Goal: Task Accomplishment & Management: Manage account settings

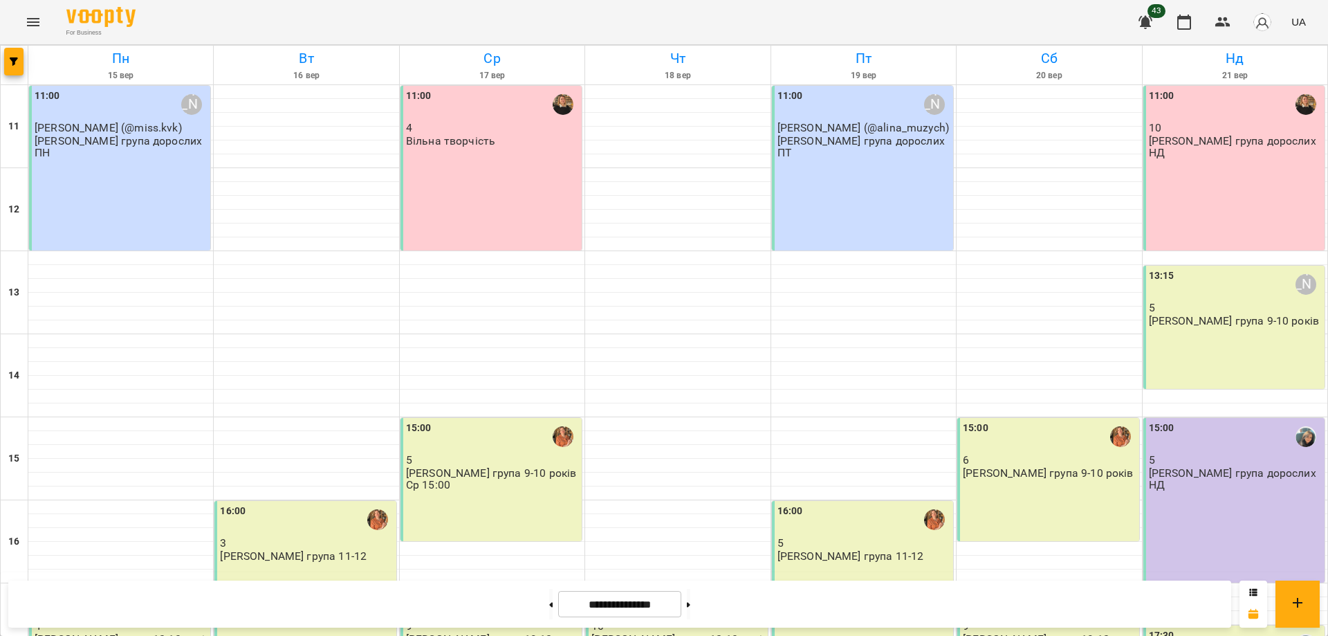
click at [519, 182] on div "11:00 4 Вільна творчість" at bounding box center [491, 168] width 181 height 165
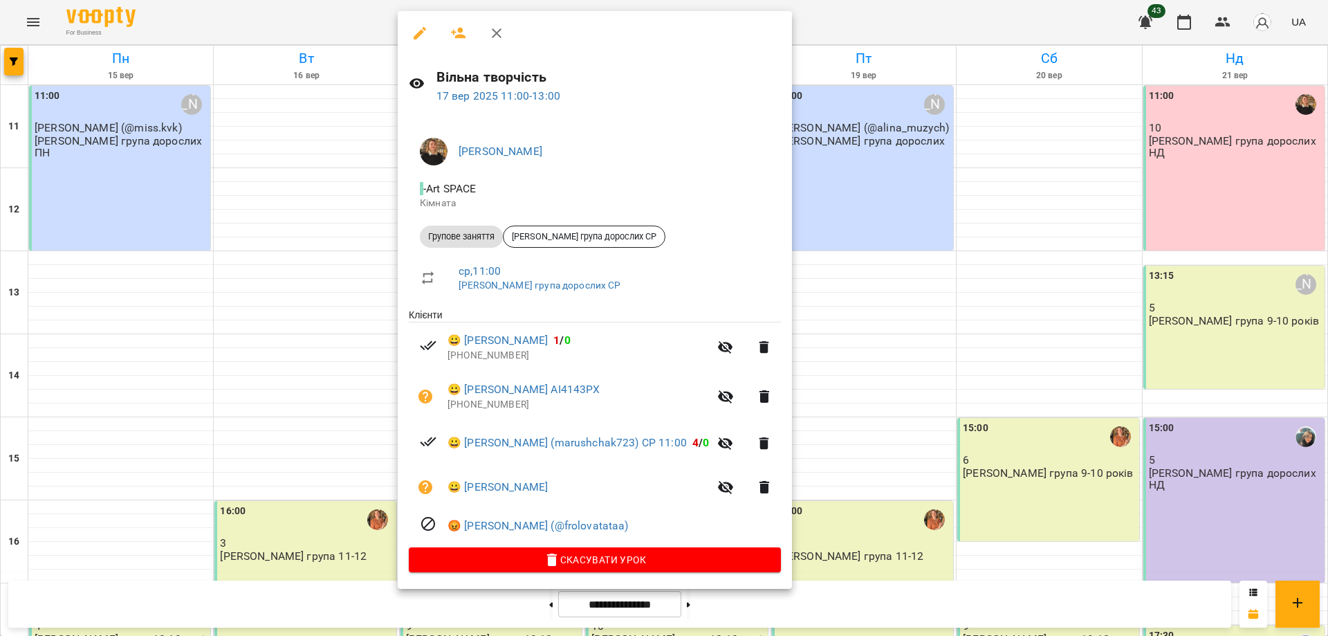
click at [951, 26] on div at bounding box center [664, 318] width 1328 height 636
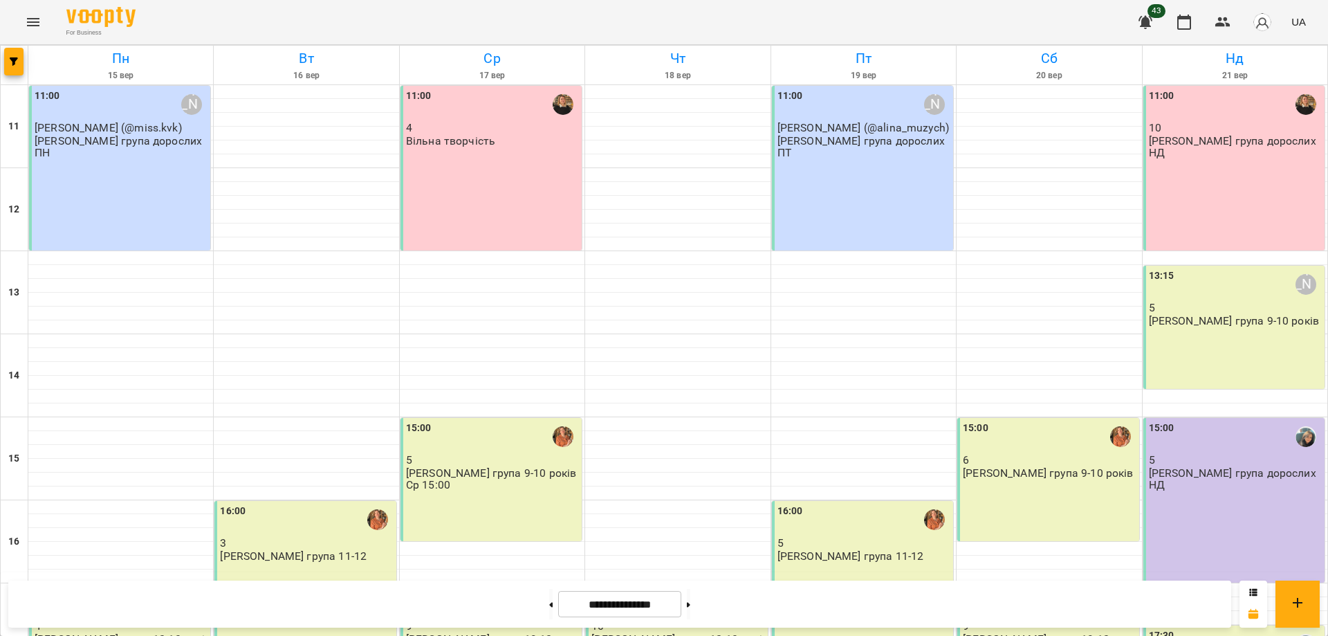
scroll to position [259, 0]
click at [469, 418] on div "15:00 5 Віта група 9-10 років Ср 15:00" at bounding box center [491, 479] width 181 height 123
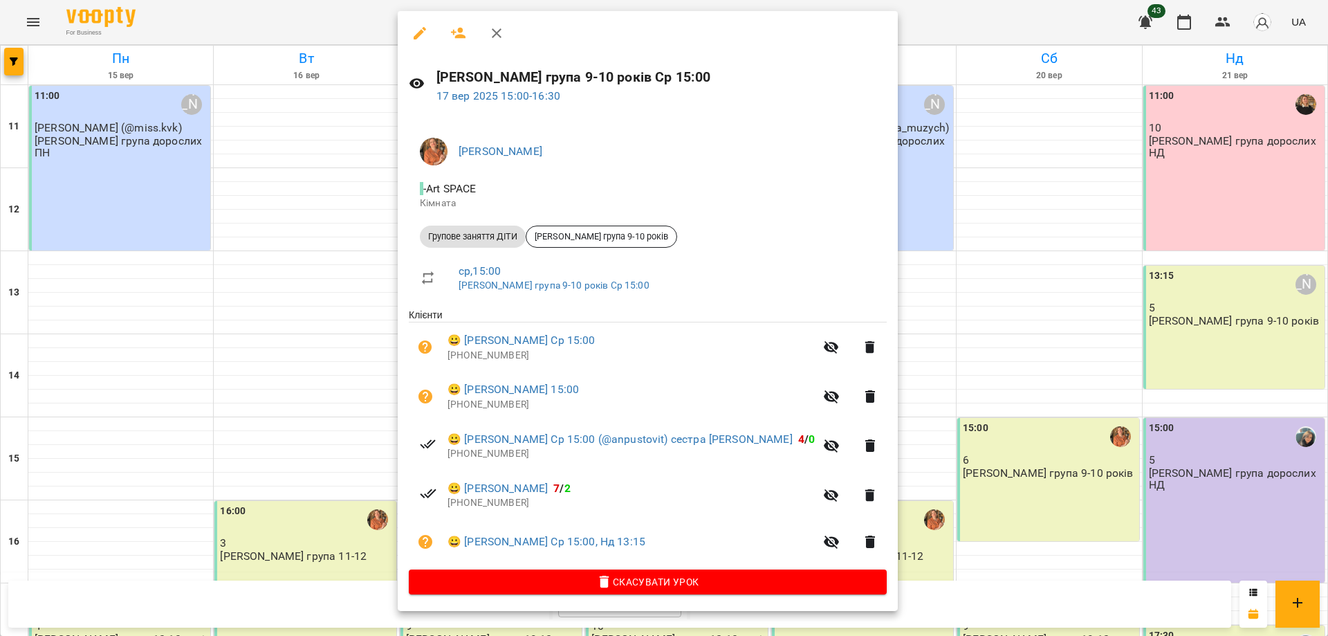
click at [1046, 27] on div at bounding box center [664, 318] width 1328 height 636
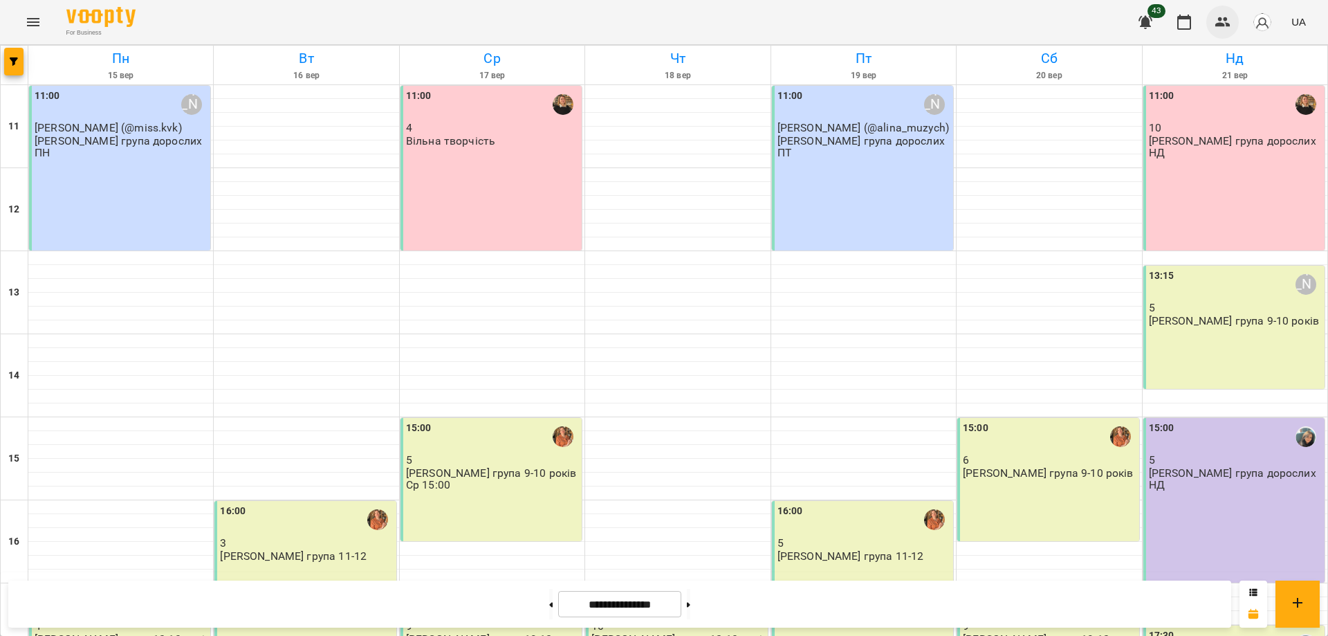
click at [1224, 27] on icon "button" at bounding box center [1223, 22] width 17 height 17
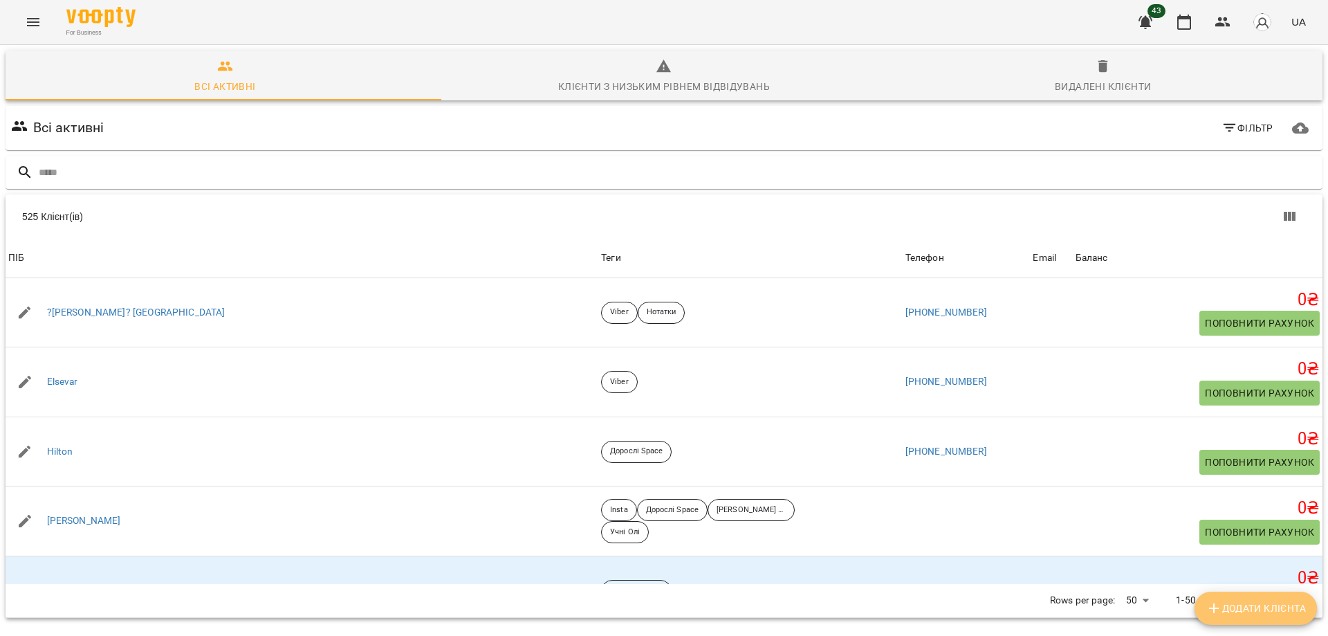
click at [1272, 614] on span "Додати клієнта" at bounding box center [1256, 608] width 100 height 17
select select "**"
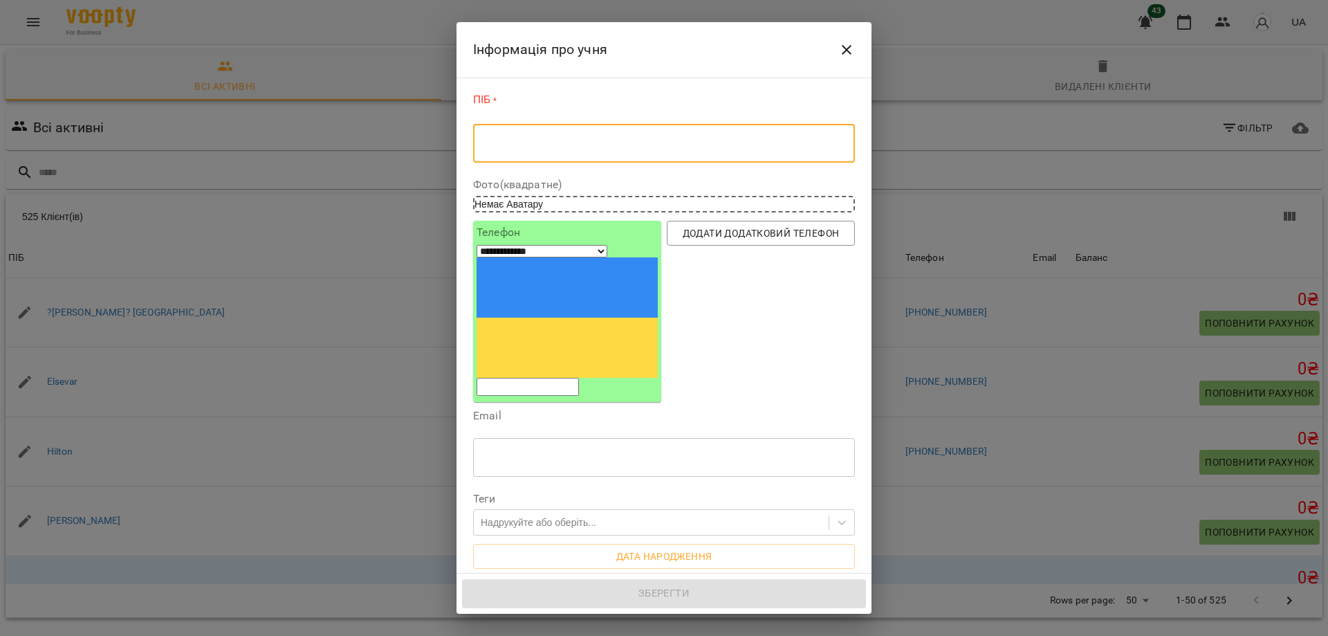
click at [676, 144] on textarea at bounding box center [664, 143] width 363 height 13
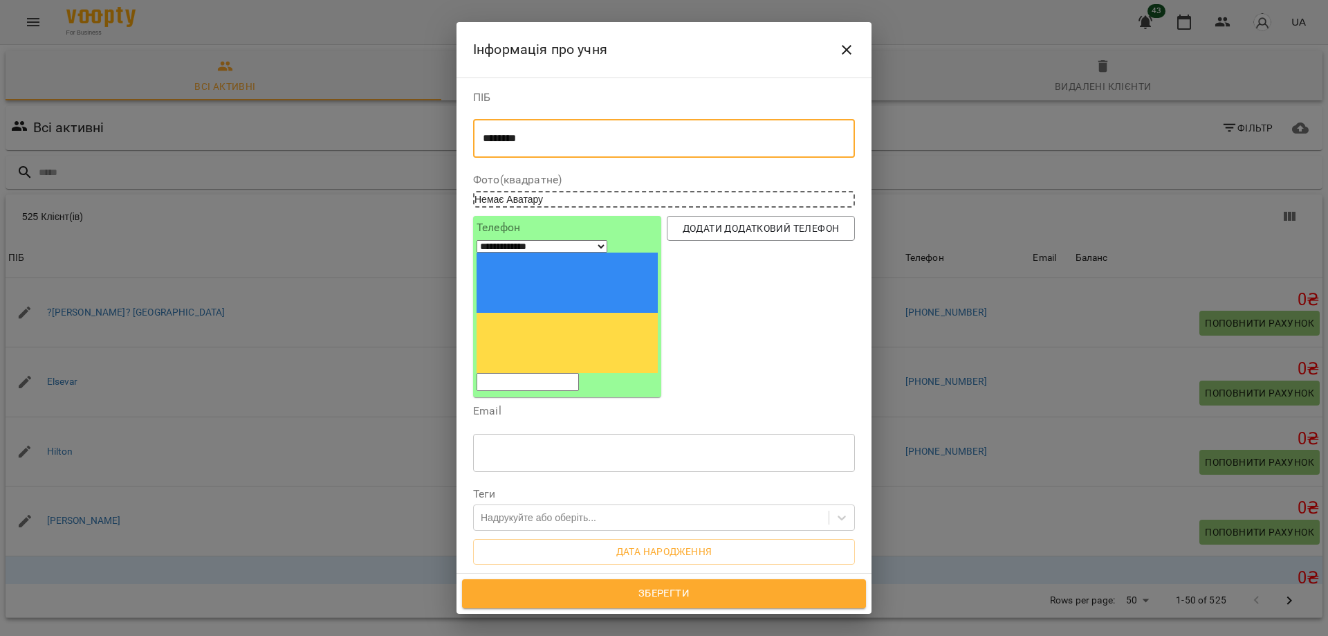
click at [498, 142] on textarea "*******" at bounding box center [659, 138] width 352 height 13
click at [540, 134] on textarea "******" at bounding box center [659, 138] width 352 height 13
click at [579, 373] on input "tel" at bounding box center [528, 382] width 102 height 18
click at [502, 433] on input "text" at bounding box center [664, 452] width 382 height 39
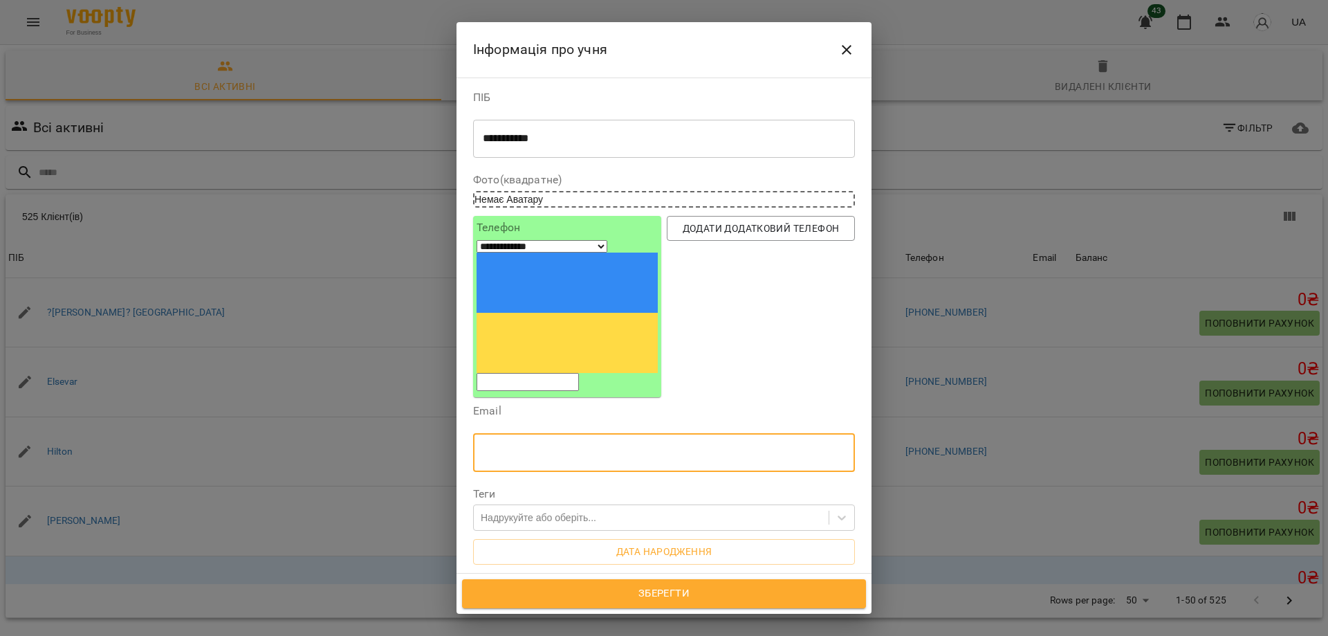
click at [641, 129] on div "**********" at bounding box center [664, 138] width 382 height 39
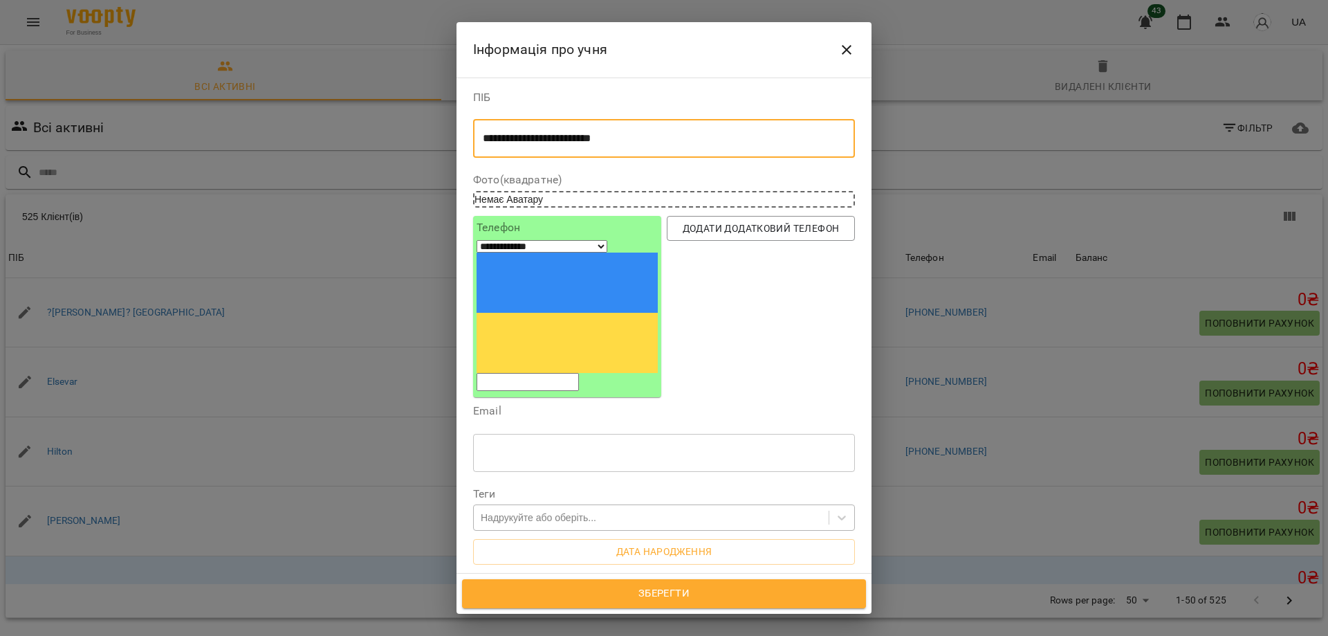
type textarea "**********"
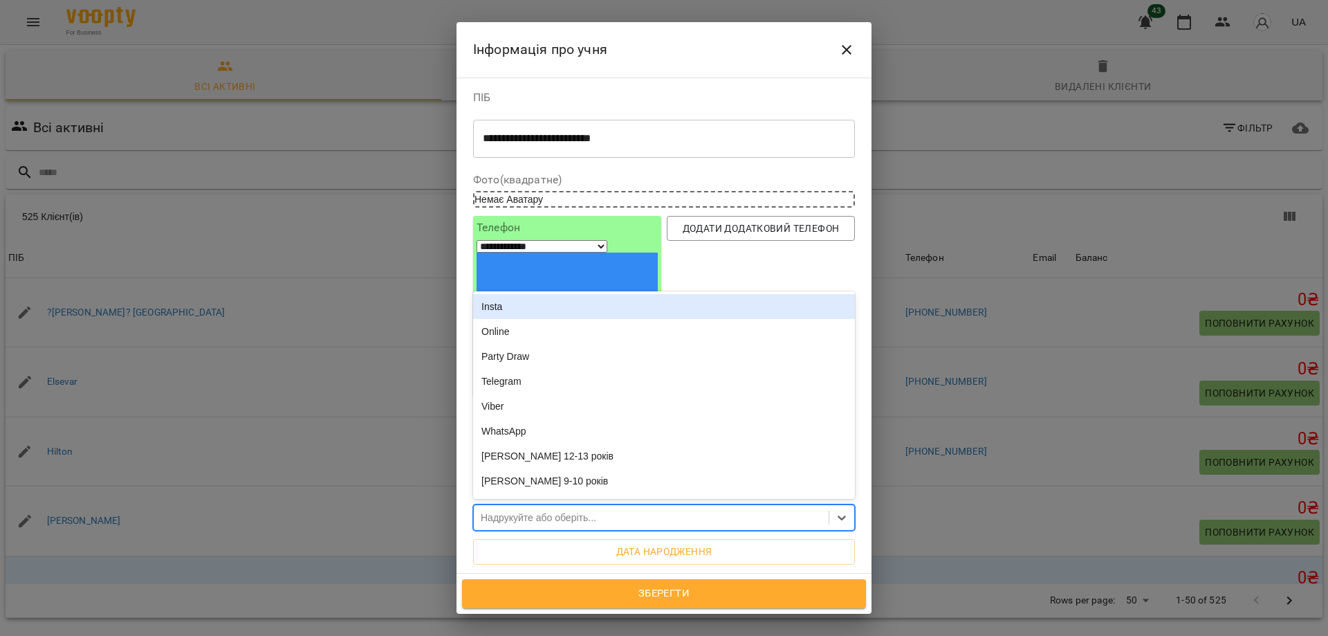
click at [650, 506] on div "Надрукуйте або оберіть..." at bounding box center [651, 517] width 355 height 23
click at [512, 294] on div "Insta" at bounding box center [664, 306] width 382 height 25
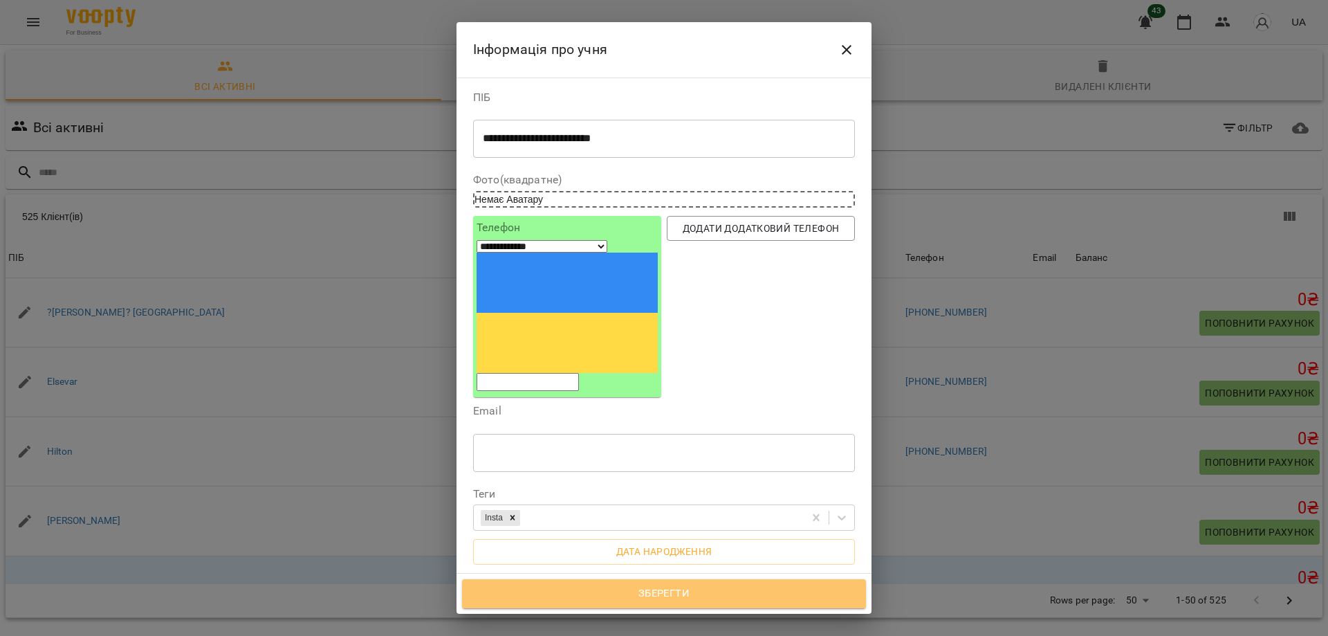
click at [715, 589] on span "Зберегти" at bounding box center [664, 594] width 374 height 18
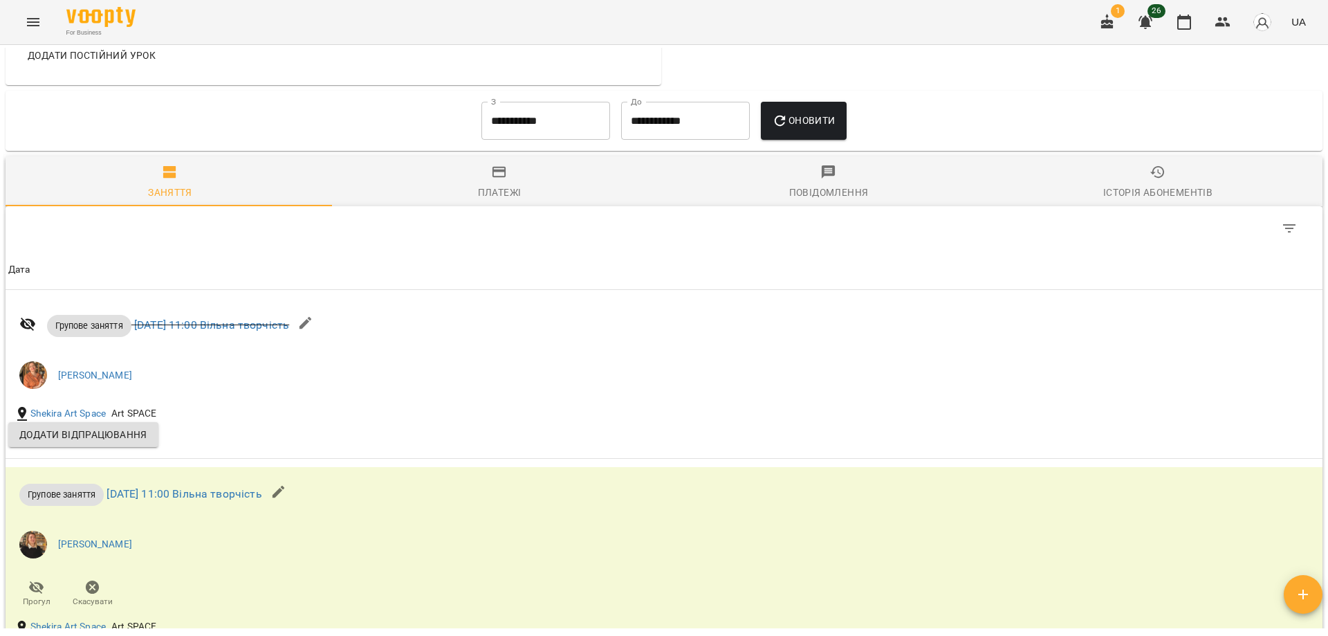
scroll to position [720, 0]
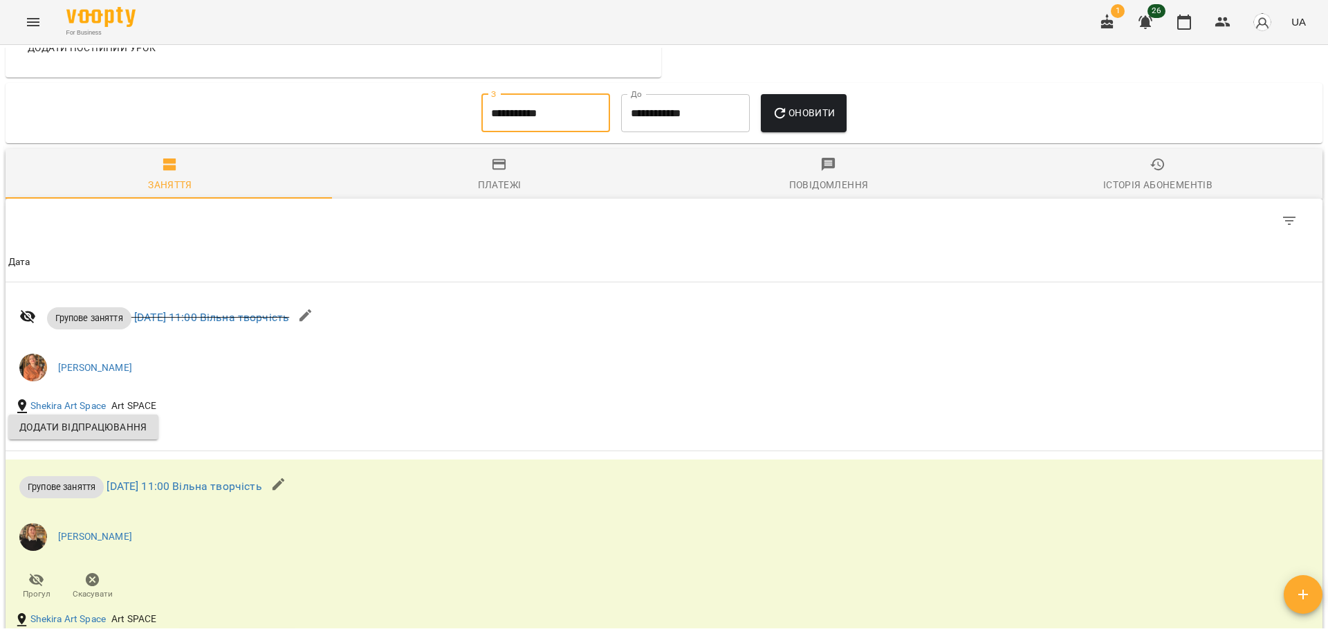
click at [555, 104] on input "**********" at bounding box center [546, 113] width 129 height 39
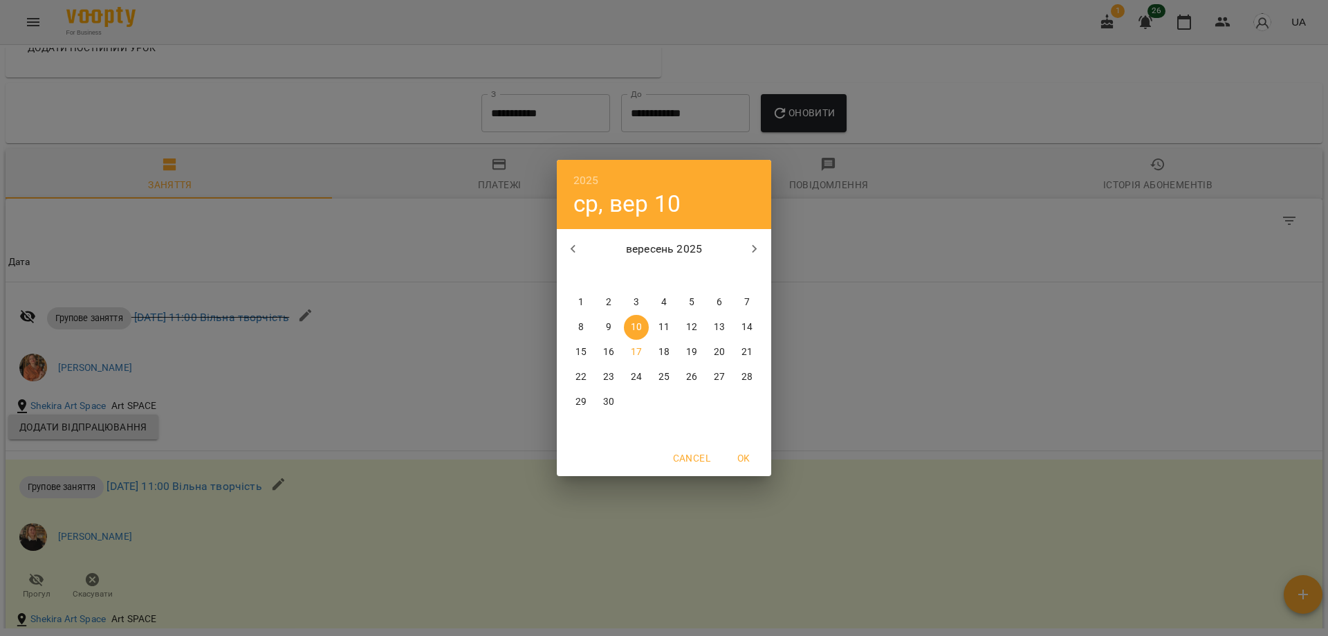
click at [580, 307] on p "1" at bounding box center [581, 302] width 6 height 14
type input "**********"
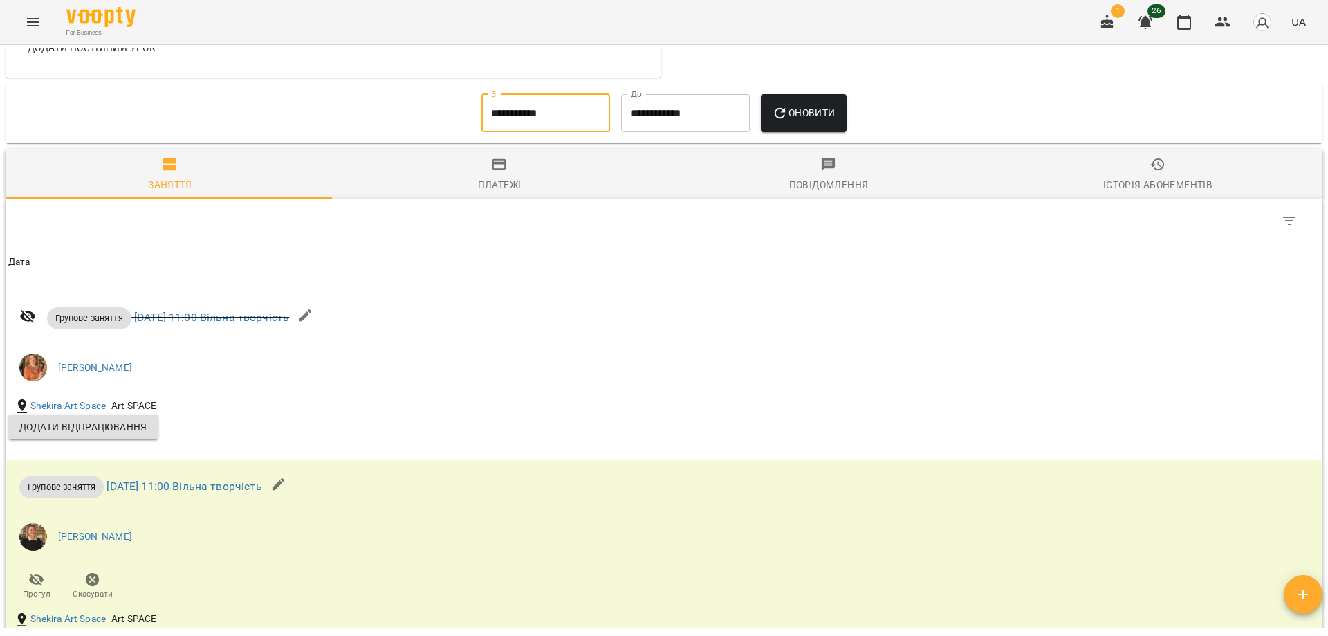
click at [822, 102] on button "Оновити" at bounding box center [803, 113] width 85 height 39
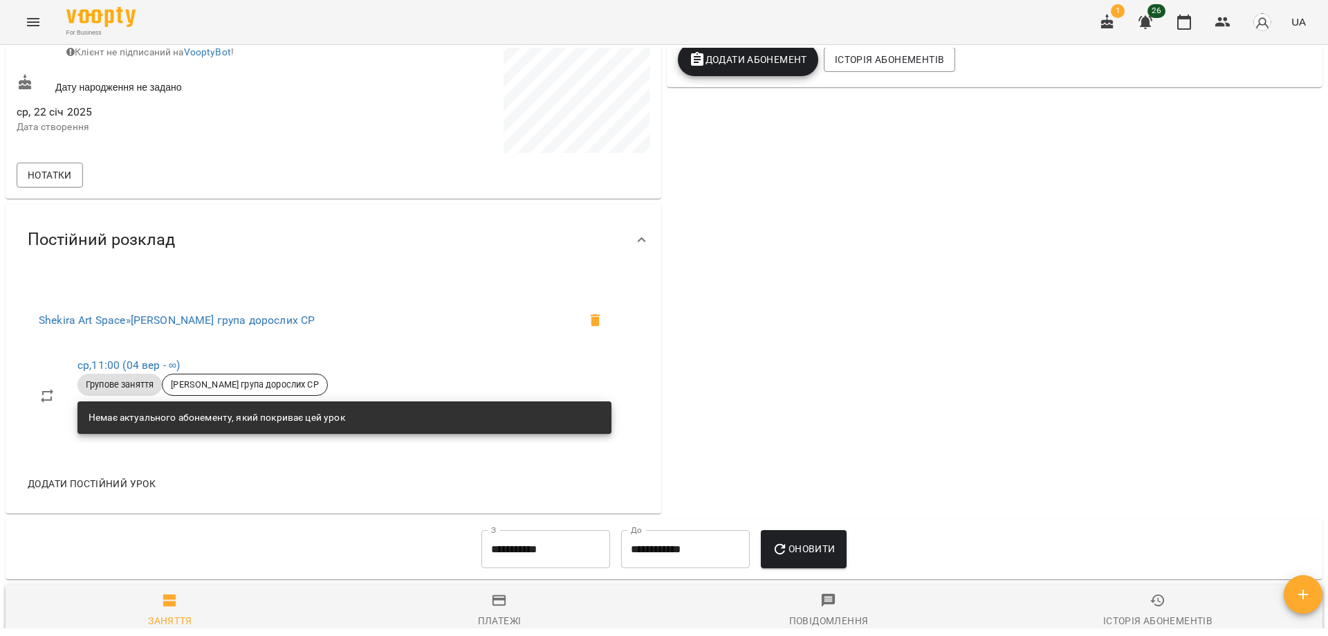
scroll to position [97, 0]
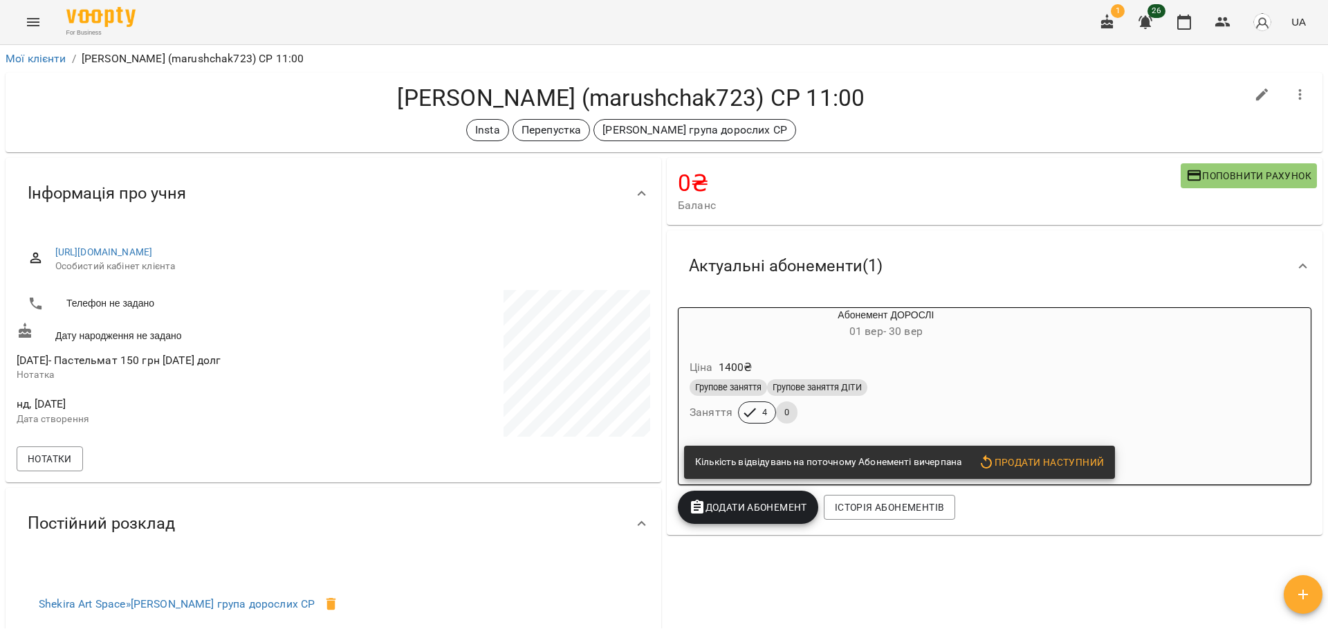
click at [869, 92] on h4 "Кравченко Ольга (marushchak723) СР 11:00" at bounding box center [631, 98] width 1229 height 28
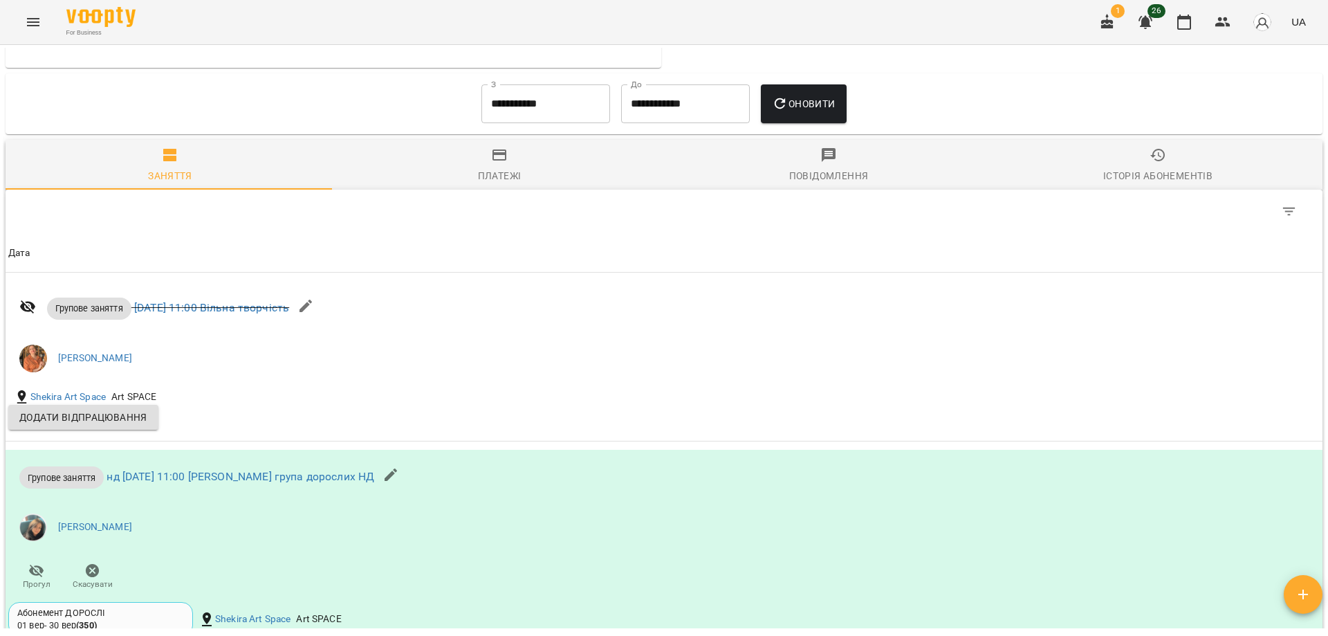
scroll to position [623, 0]
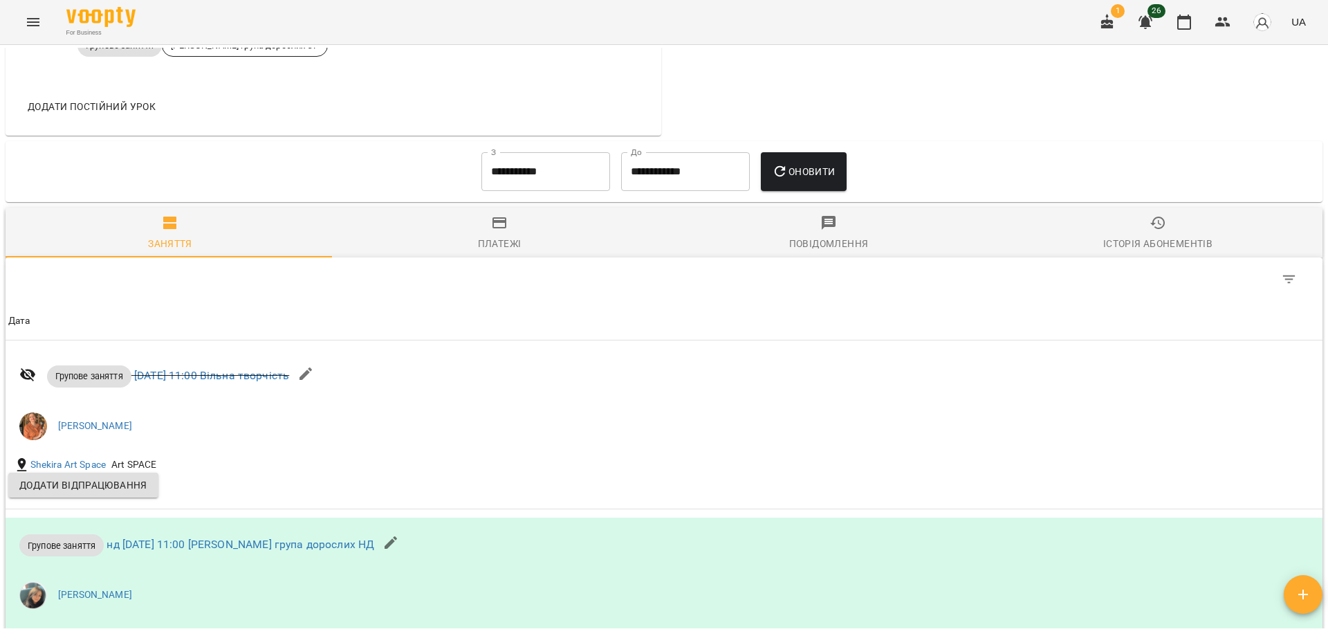
click at [536, 185] on input "**********" at bounding box center [546, 171] width 129 height 39
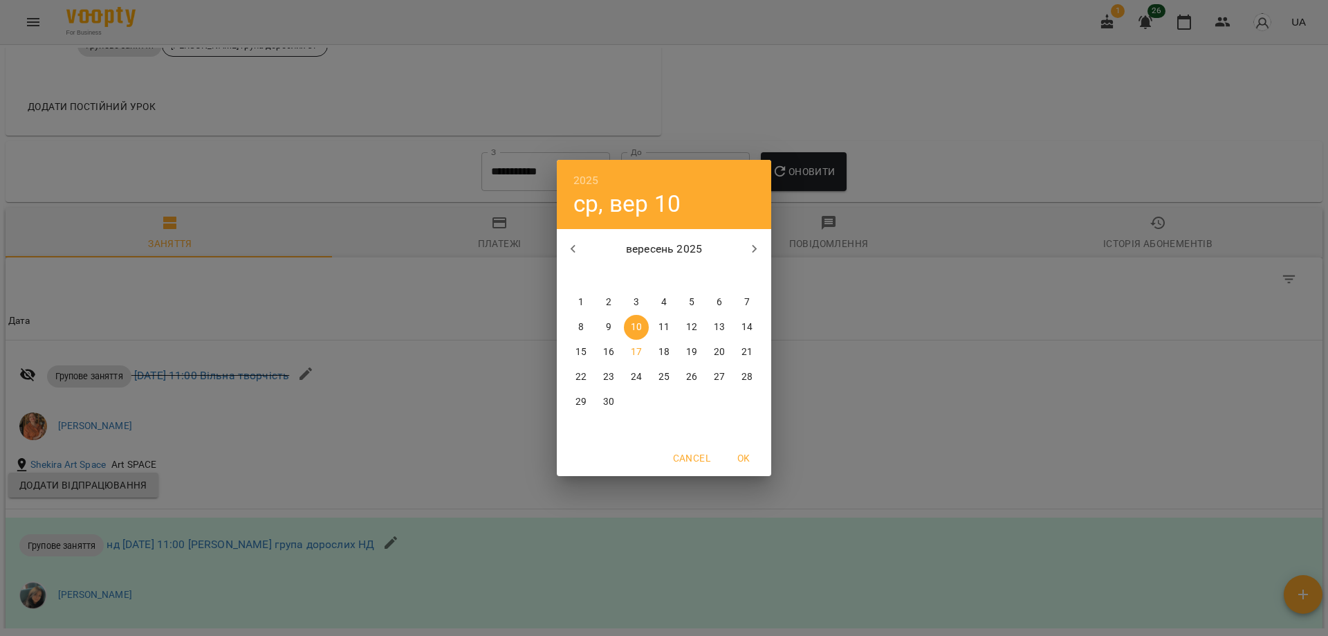
click at [569, 255] on icon "button" at bounding box center [573, 249] width 17 height 17
drag, startPoint x: 684, startPoint y: 295, endPoint x: 715, endPoint y: 283, distance: 32.6
click at [686, 297] on button "1" at bounding box center [691, 302] width 25 height 25
type input "**********"
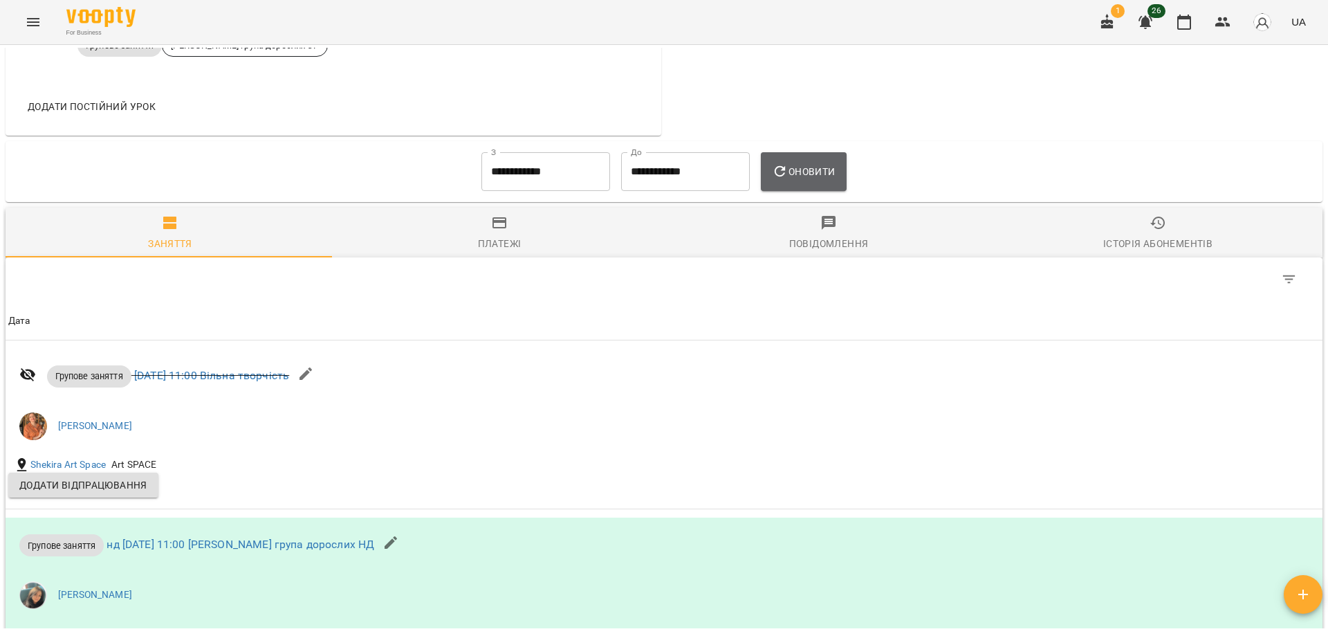
click at [808, 190] on button "Оновити" at bounding box center [803, 171] width 85 height 39
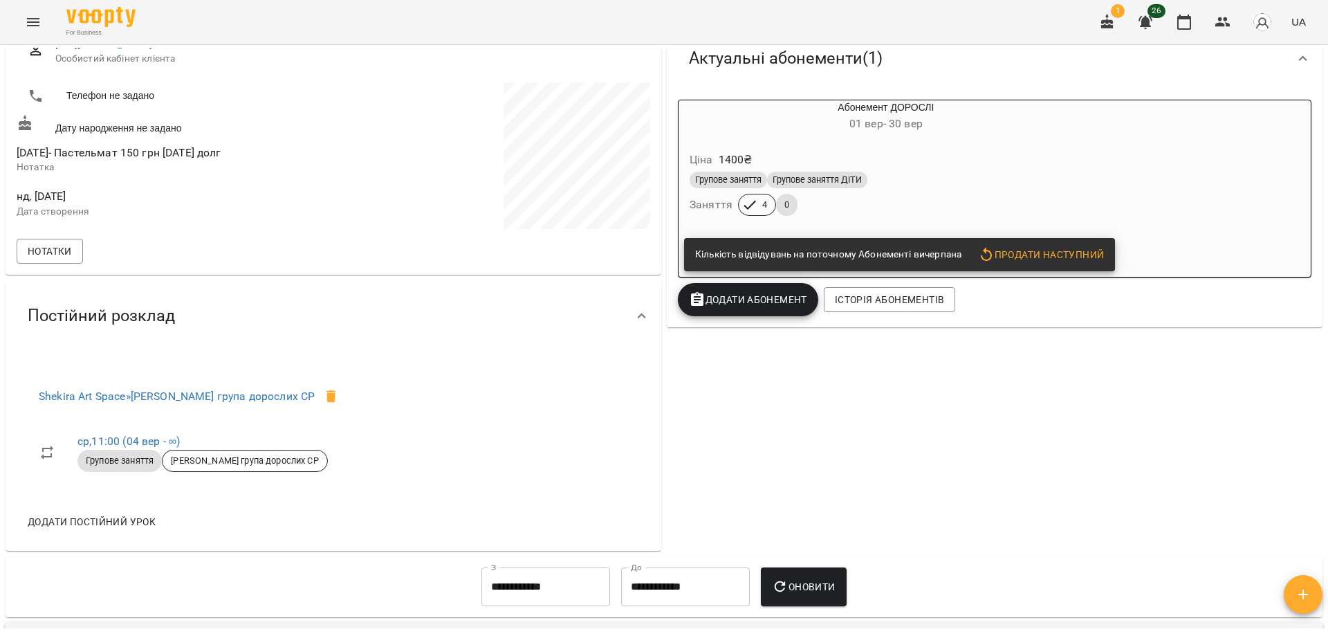
scroll to position [0, 0]
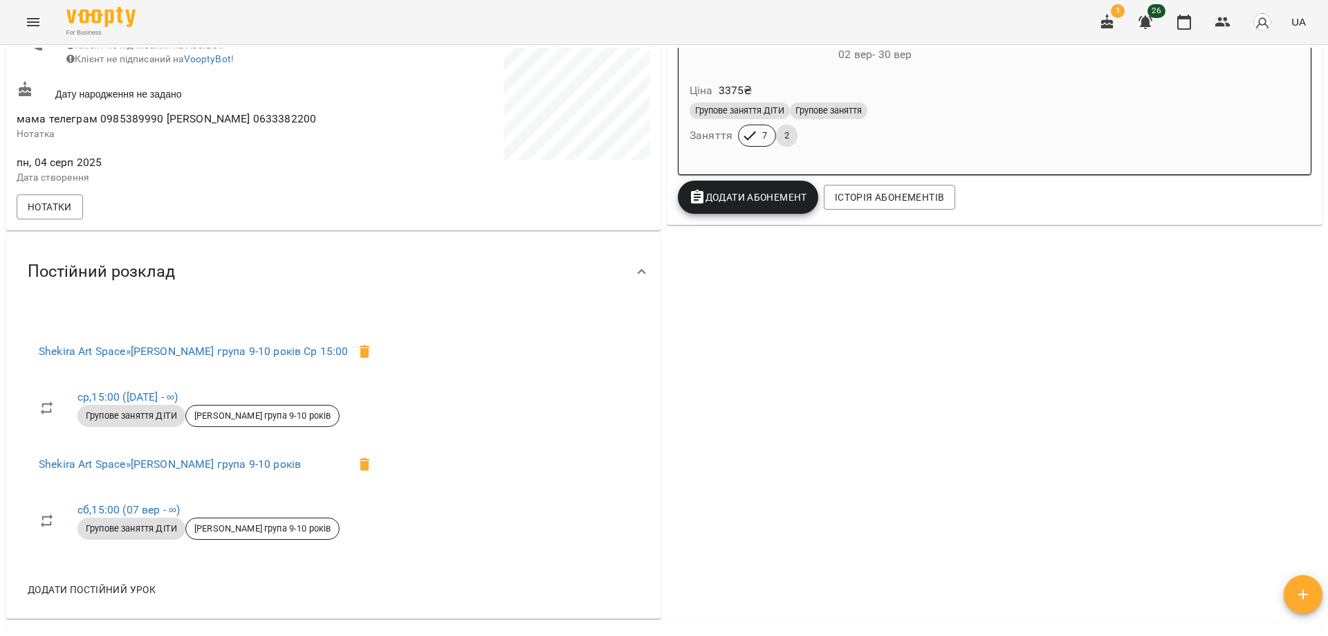
scroll to position [692, 0]
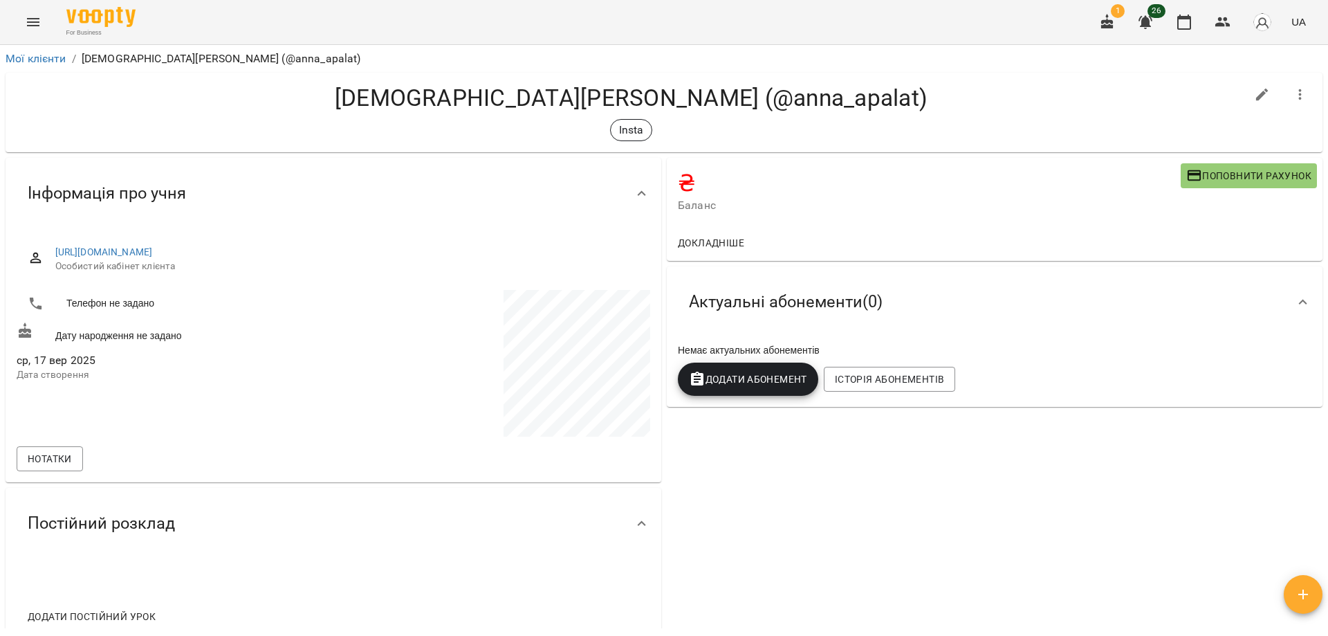
click at [838, 111] on h4 "[DEMOGRAPHIC_DATA][PERSON_NAME] (@anna_apalat)" at bounding box center [631, 98] width 1229 height 28
click at [1191, 23] on icon "button" at bounding box center [1184, 22] width 17 height 17
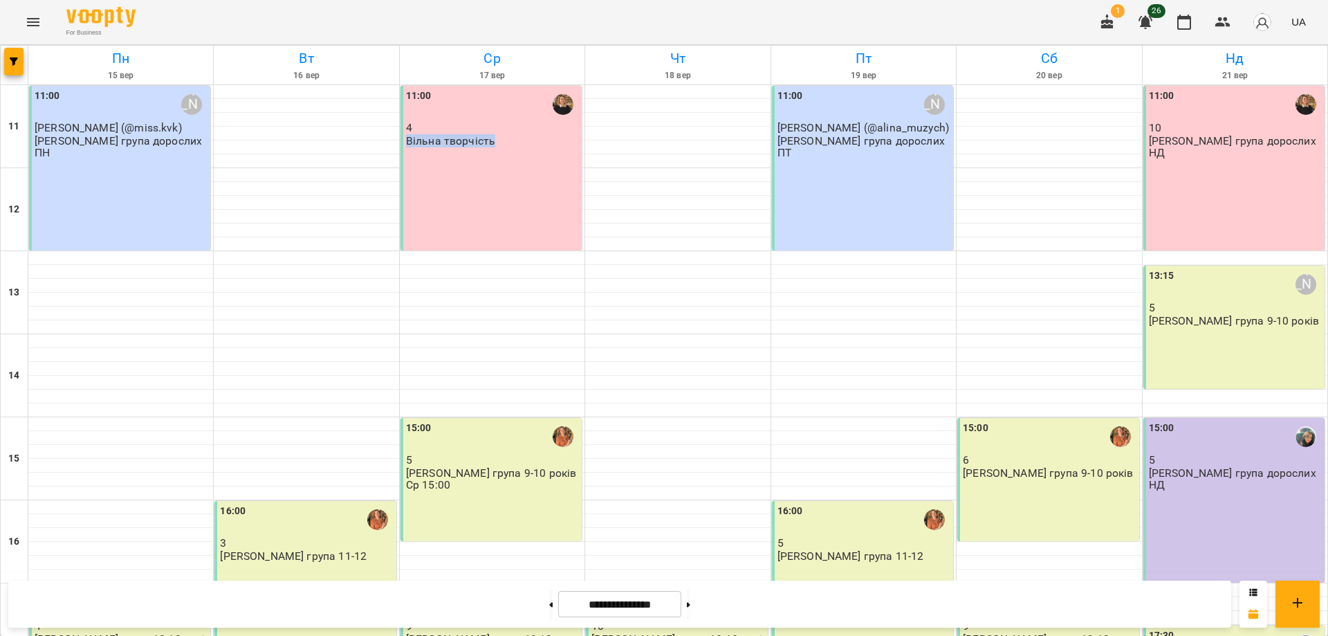
click at [523, 184] on div "11:00 4 Вільна творчість" at bounding box center [491, 168] width 181 height 165
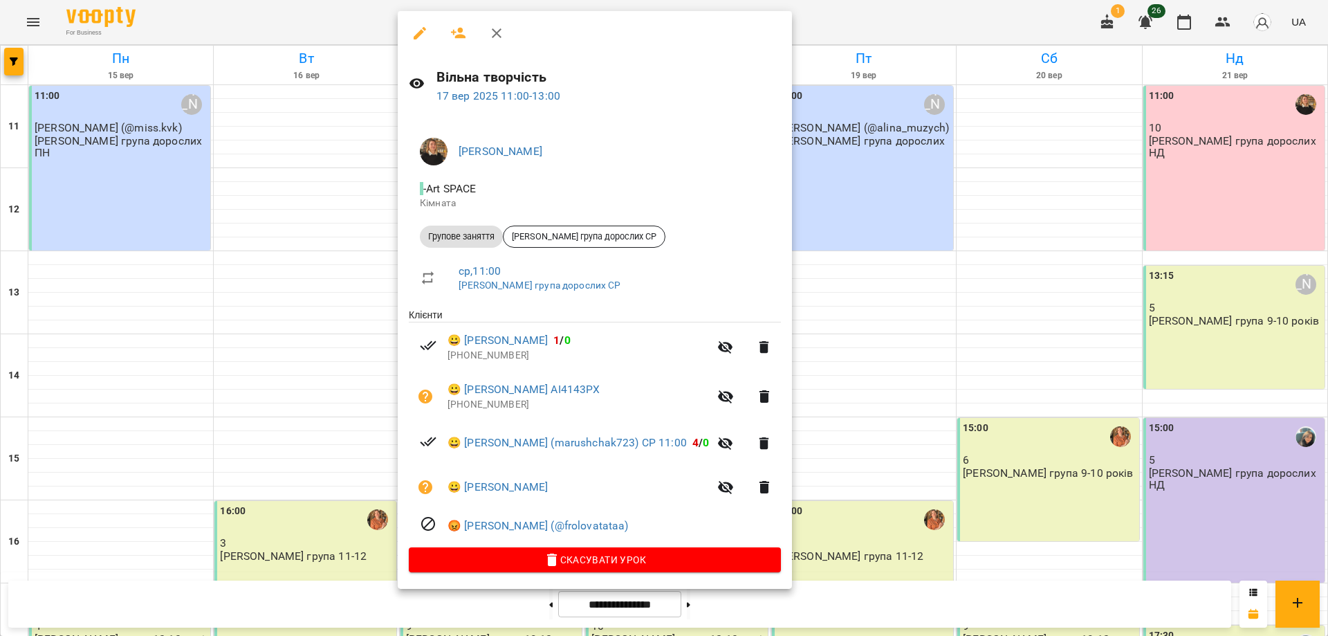
click at [879, 33] on div at bounding box center [664, 318] width 1328 height 636
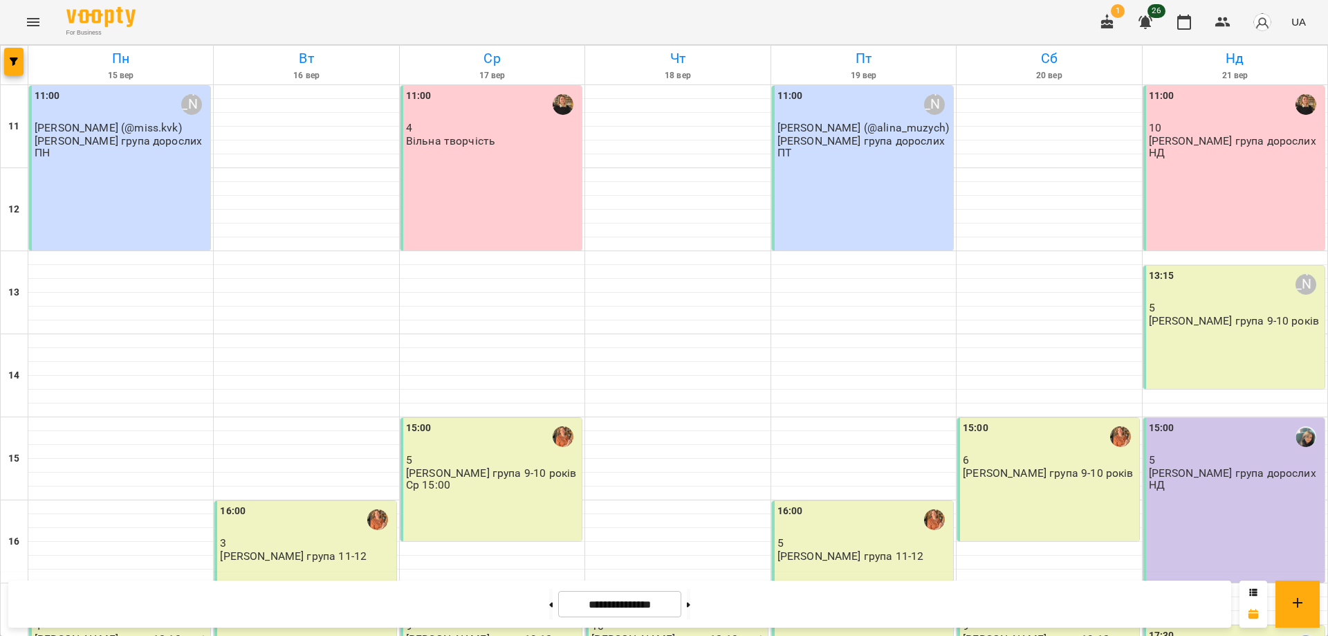
click at [879, 27] on div "For Business 1 26 UA" at bounding box center [664, 22] width 1328 height 44
click at [562, 169] on div "11:00 4 Вільна творчість" at bounding box center [491, 168] width 181 height 165
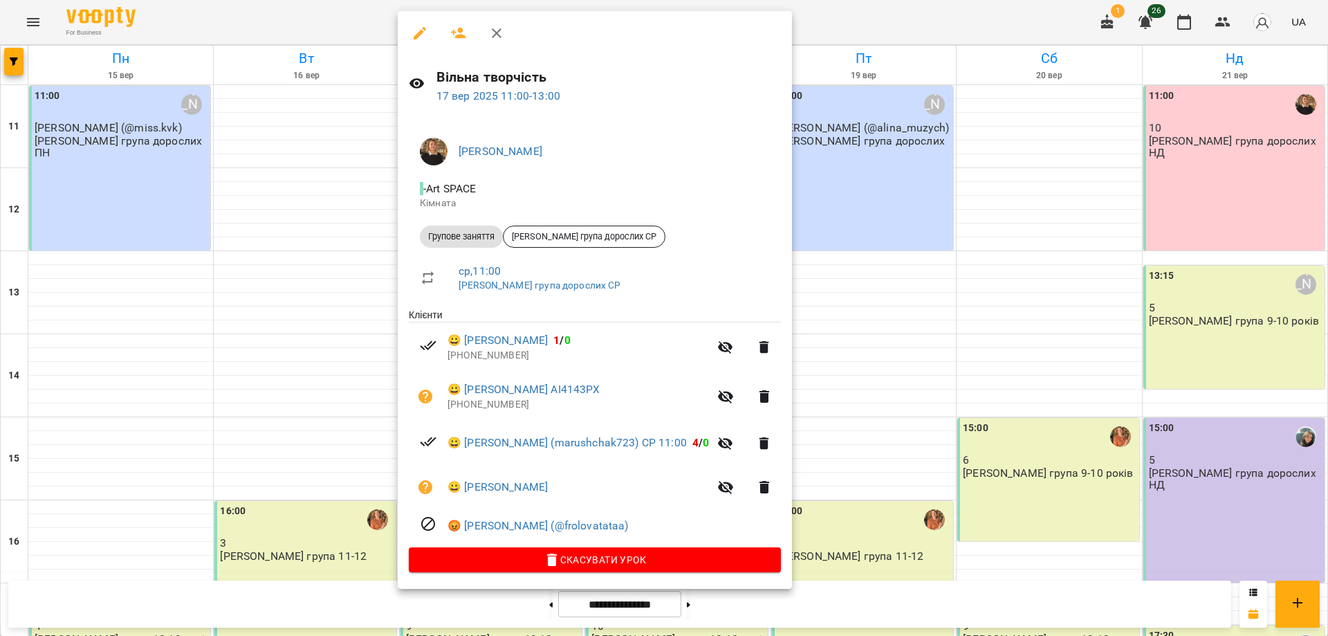
click at [982, 24] on div at bounding box center [664, 318] width 1328 height 636
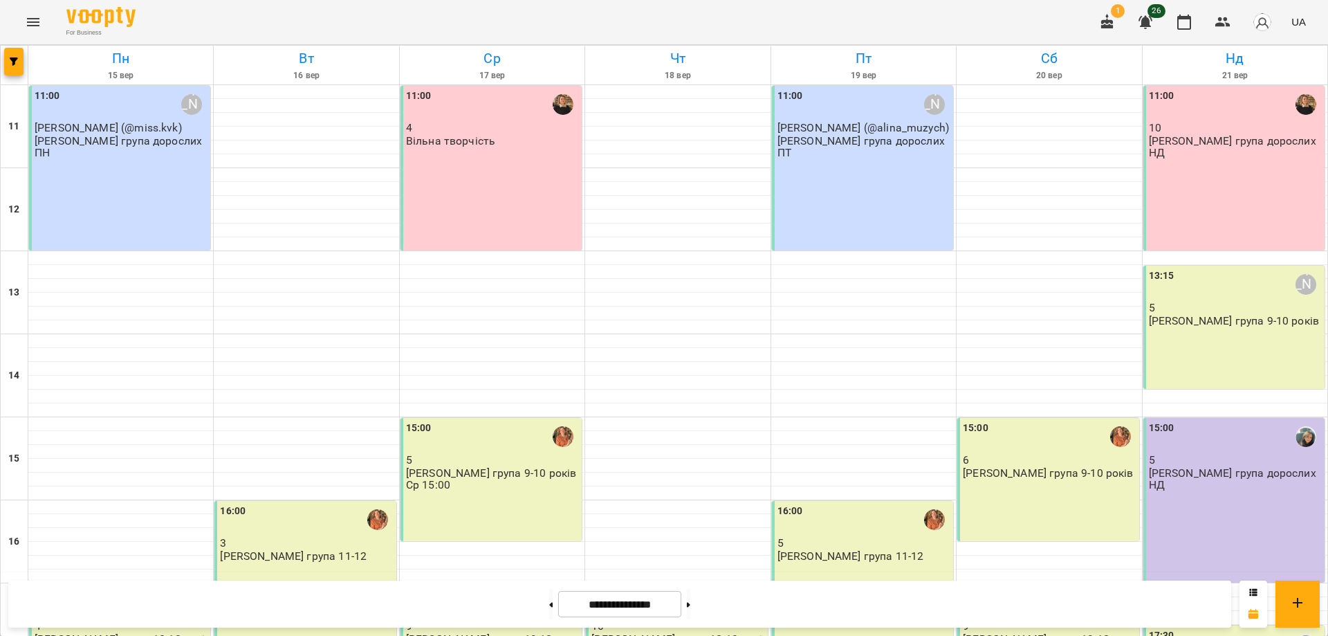
click at [497, 189] on div "11:00 4 Вільна творчість" at bounding box center [491, 168] width 181 height 165
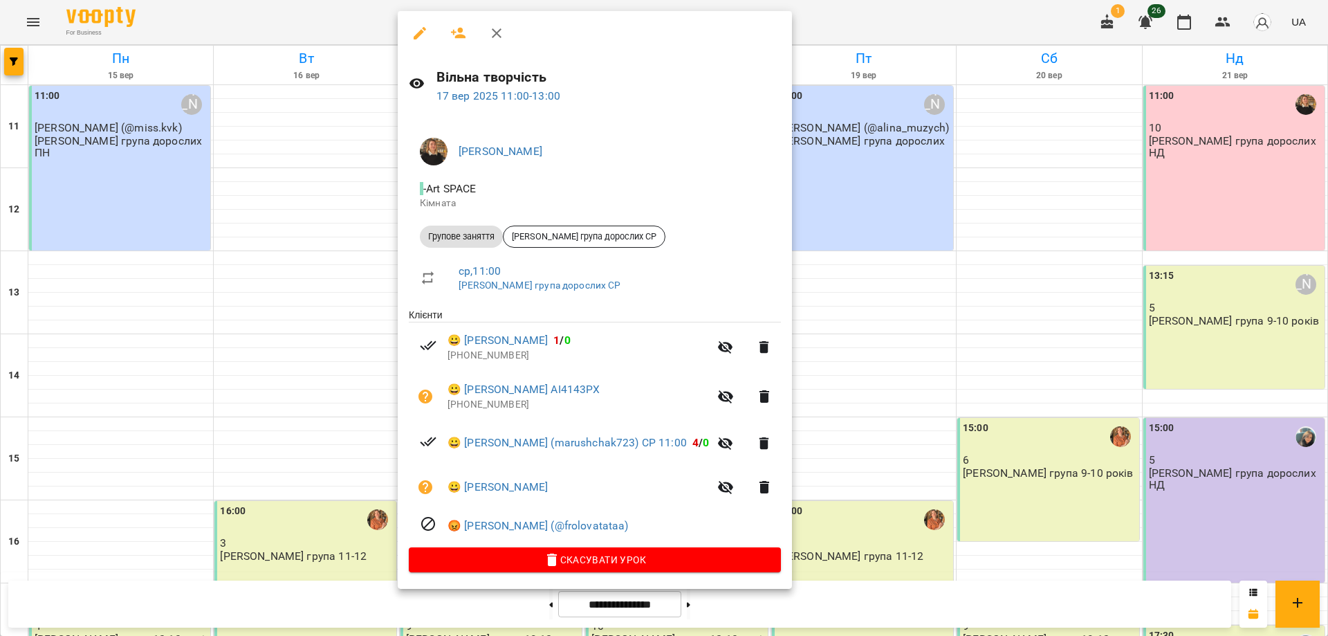
click at [731, 451] on icon "button" at bounding box center [725, 443] width 17 height 17
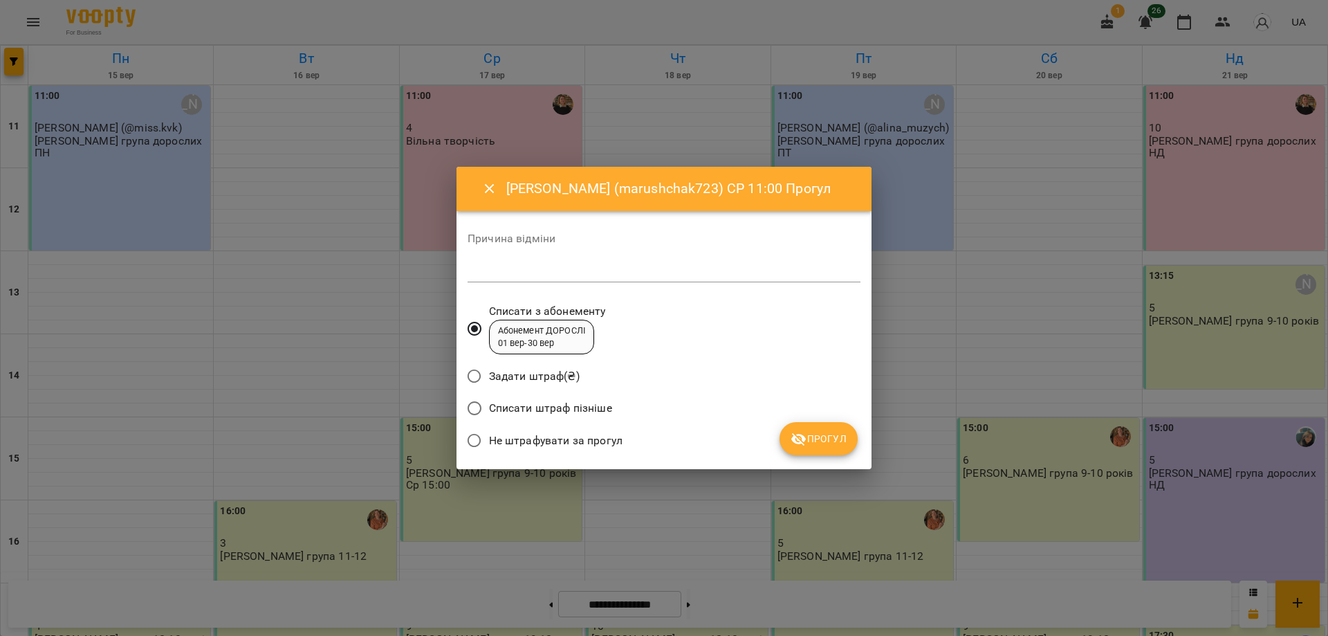
click at [509, 434] on span "Не штрафувати за прогул" at bounding box center [556, 440] width 134 height 17
click at [821, 437] on span "Прогул" at bounding box center [819, 438] width 56 height 17
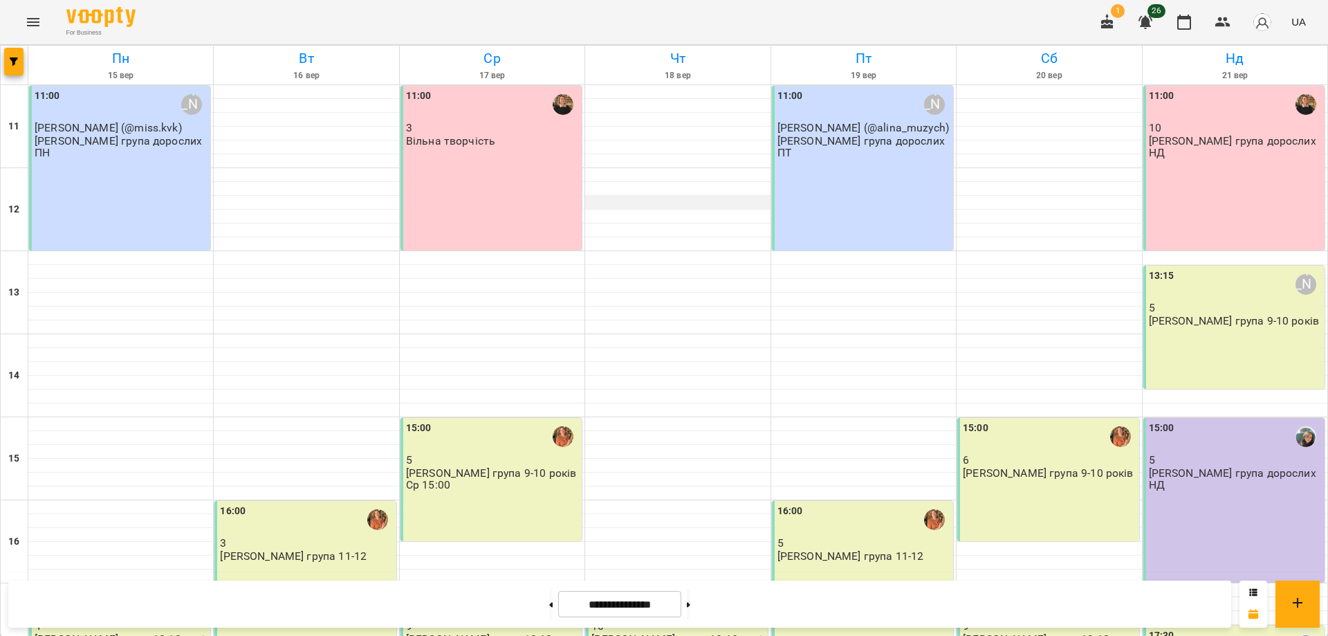
click at [585, 196] on div at bounding box center [677, 203] width 185 height 14
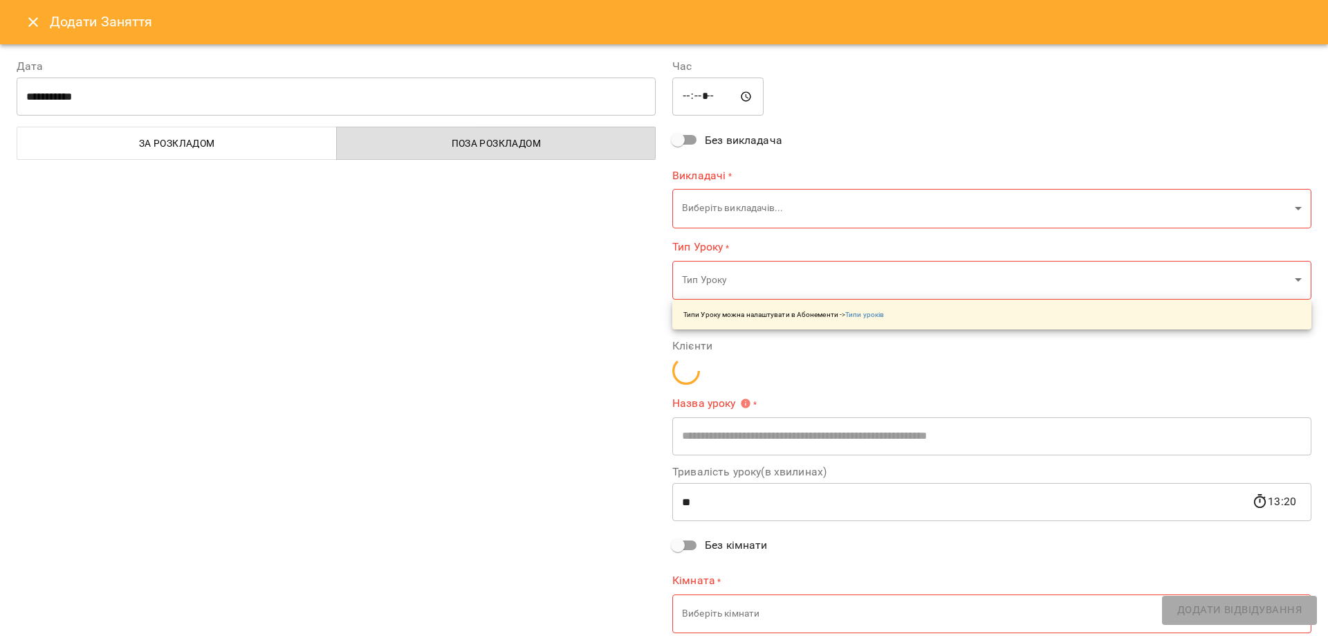
type input "**********"
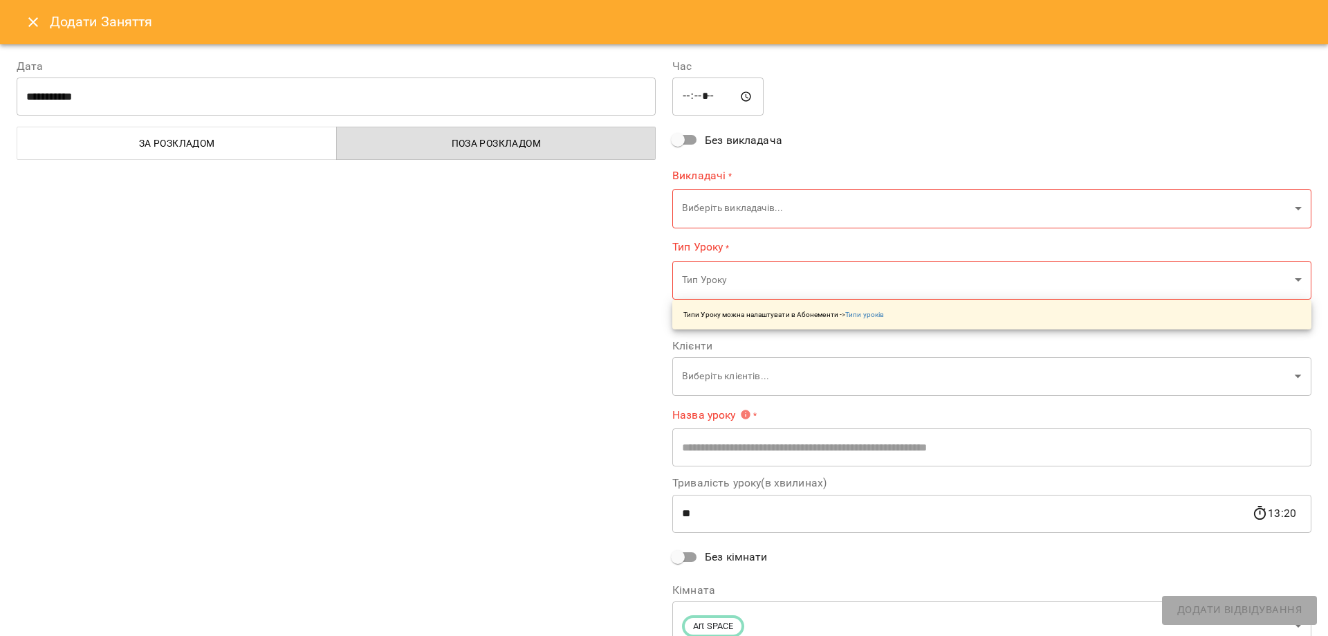
click at [50, 15] on h6 "Додати Заняття" at bounding box center [681, 21] width 1262 height 21
click at [29, 27] on icon "Close" at bounding box center [33, 22] width 17 height 17
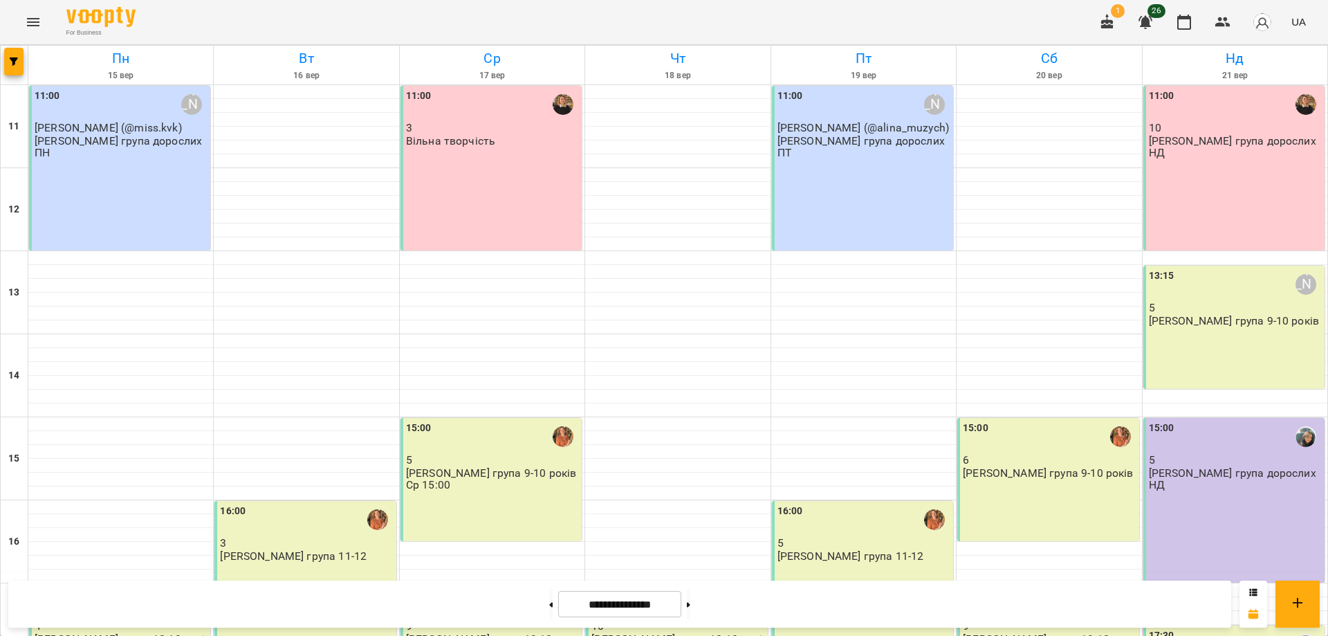
click at [500, 215] on div "11:00 3 Вільна творчість" at bounding box center [491, 168] width 181 height 165
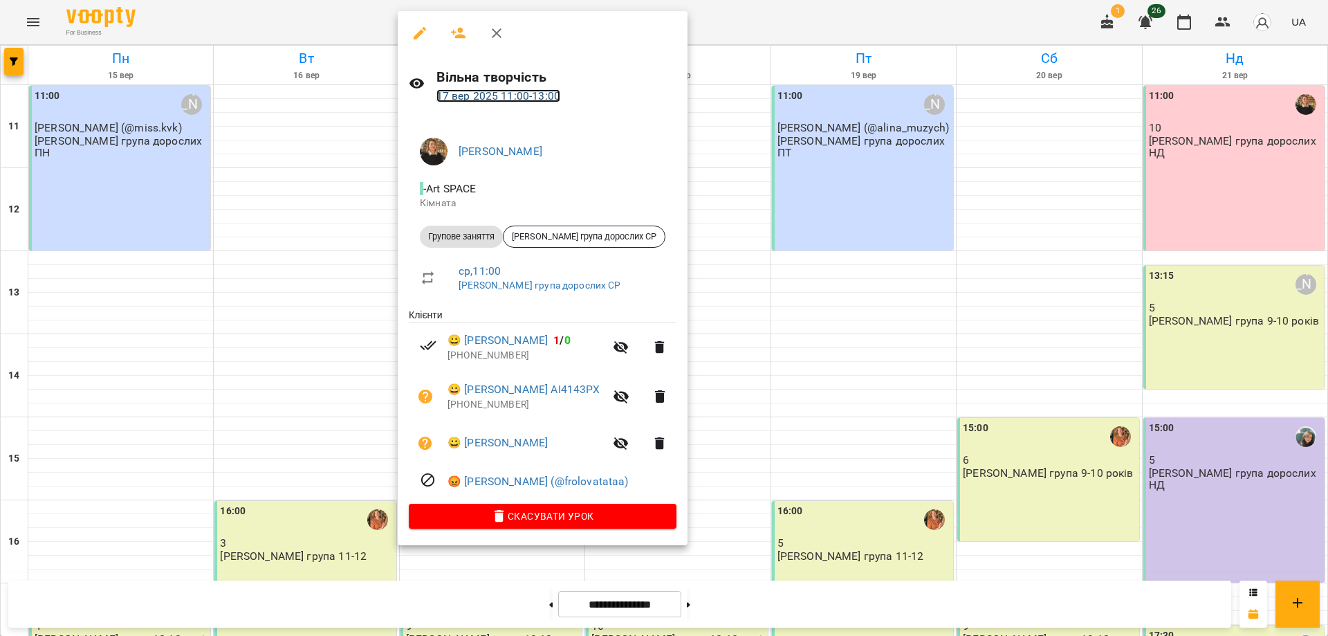
click at [504, 93] on link "[DATE] 11:00 - 13:00" at bounding box center [499, 95] width 124 height 13
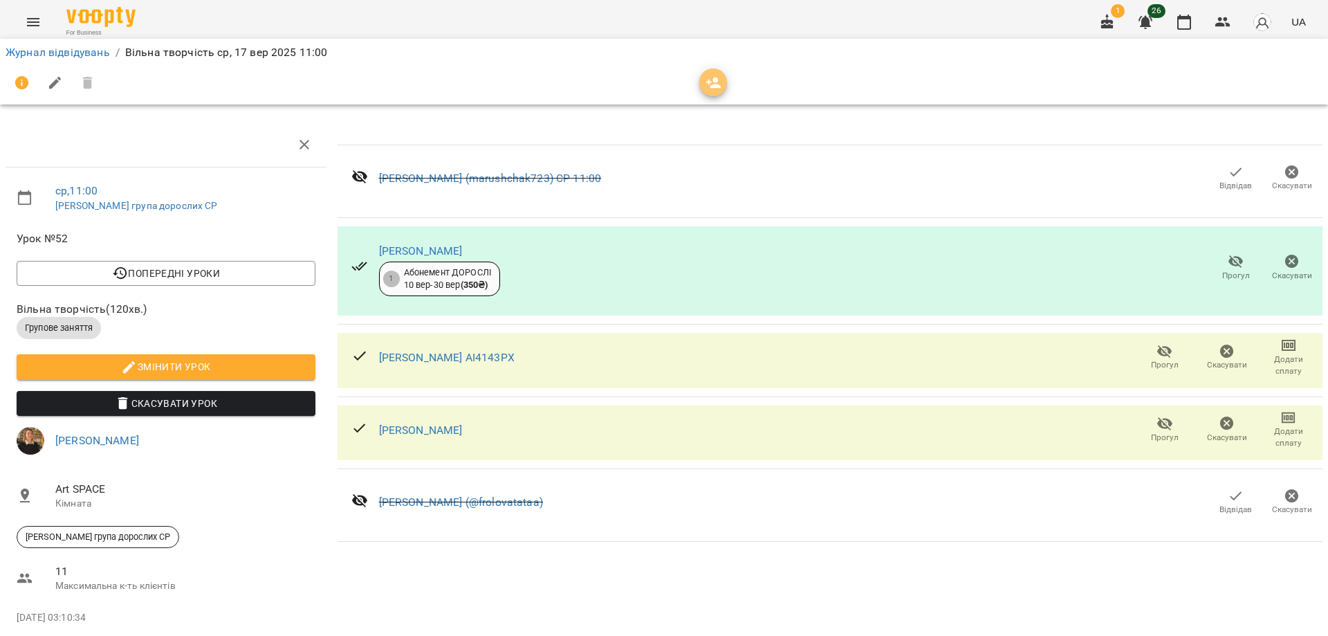
click at [719, 86] on icon "button" at bounding box center [713, 82] width 15 height 11
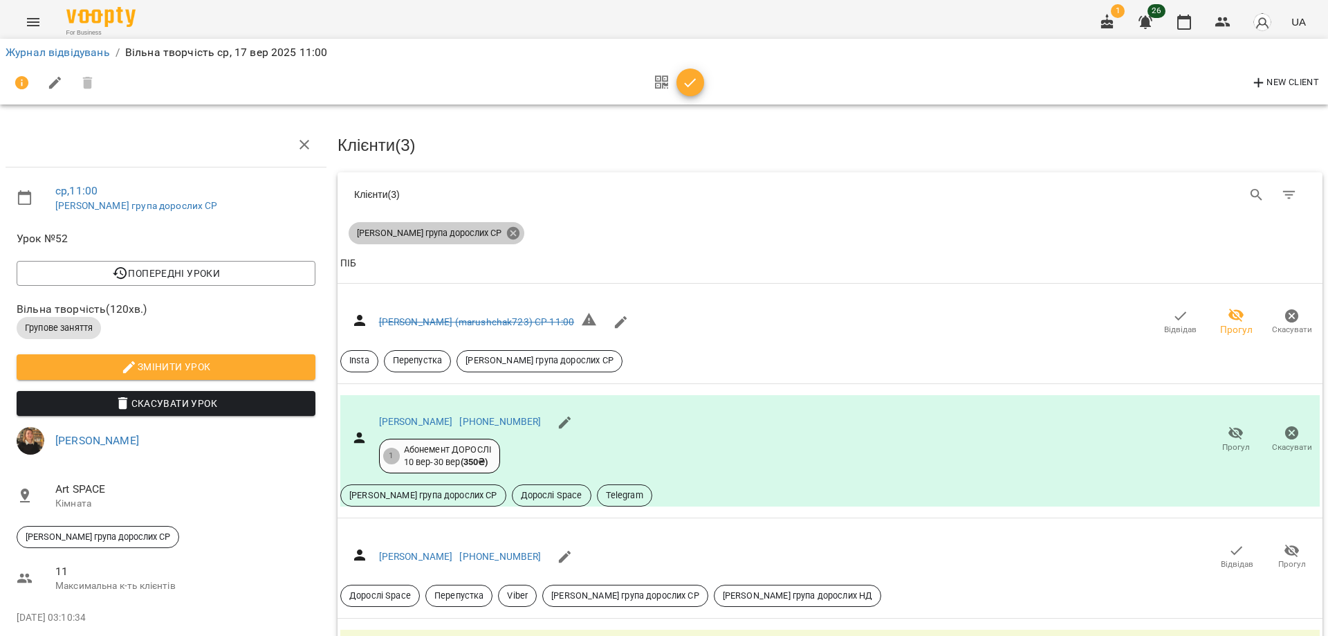
click at [506, 231] on icon at bounding box center [513, 233] width 15 height 15
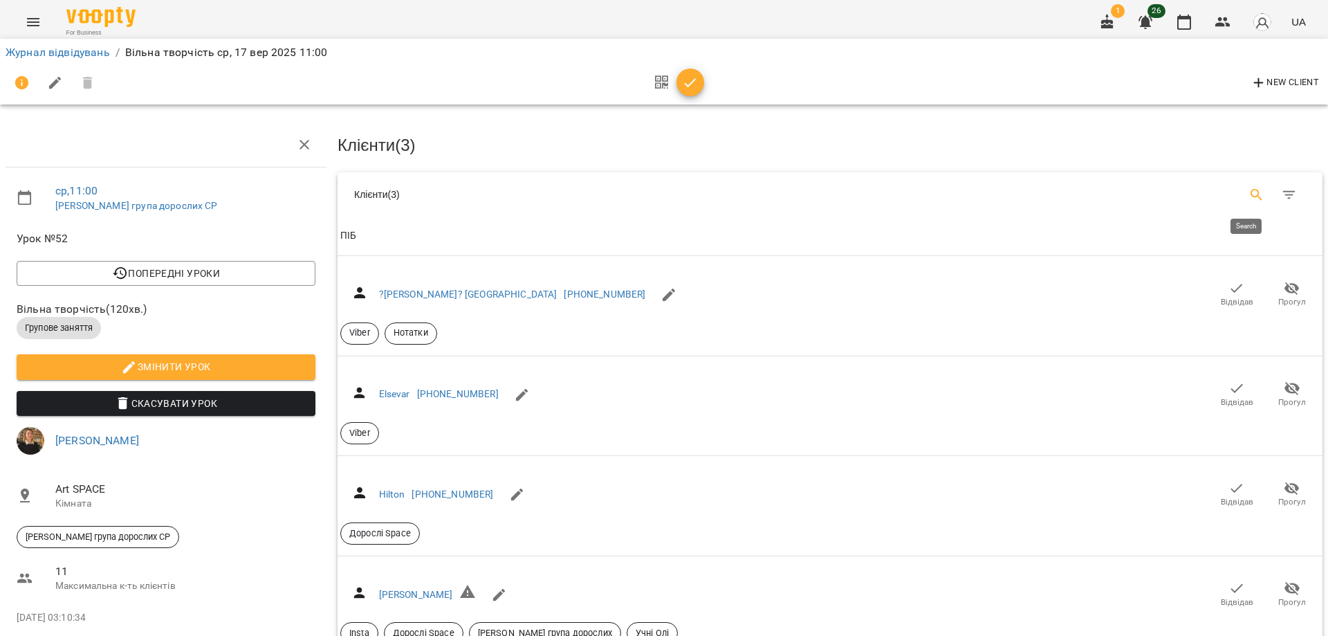
click at [1240, 188] on button "Search" at bounding box center [1256, 194] width 33 height 33
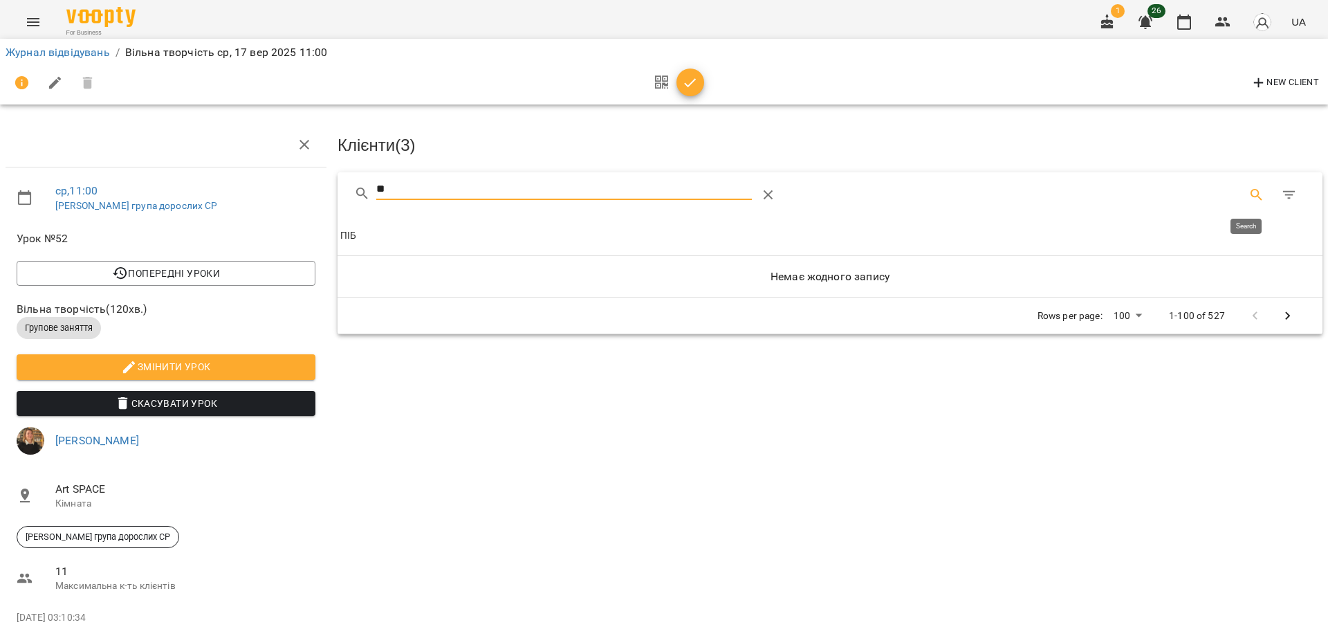
type input "*"
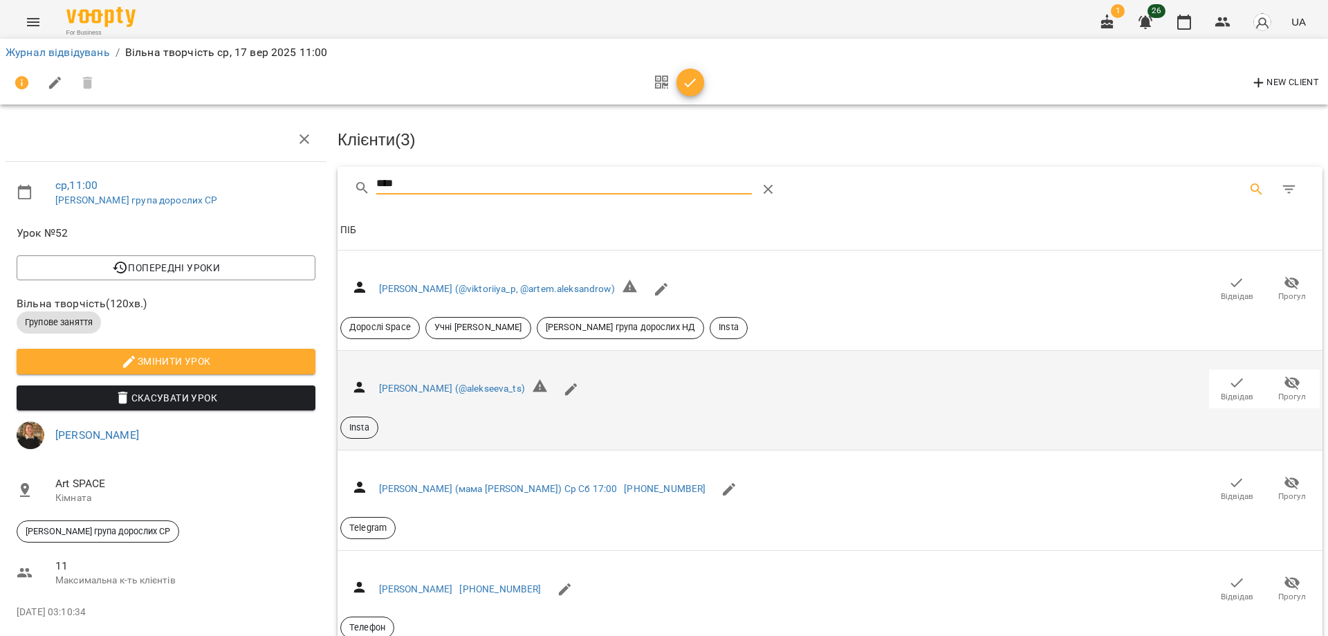
scroll to position [76, 0]
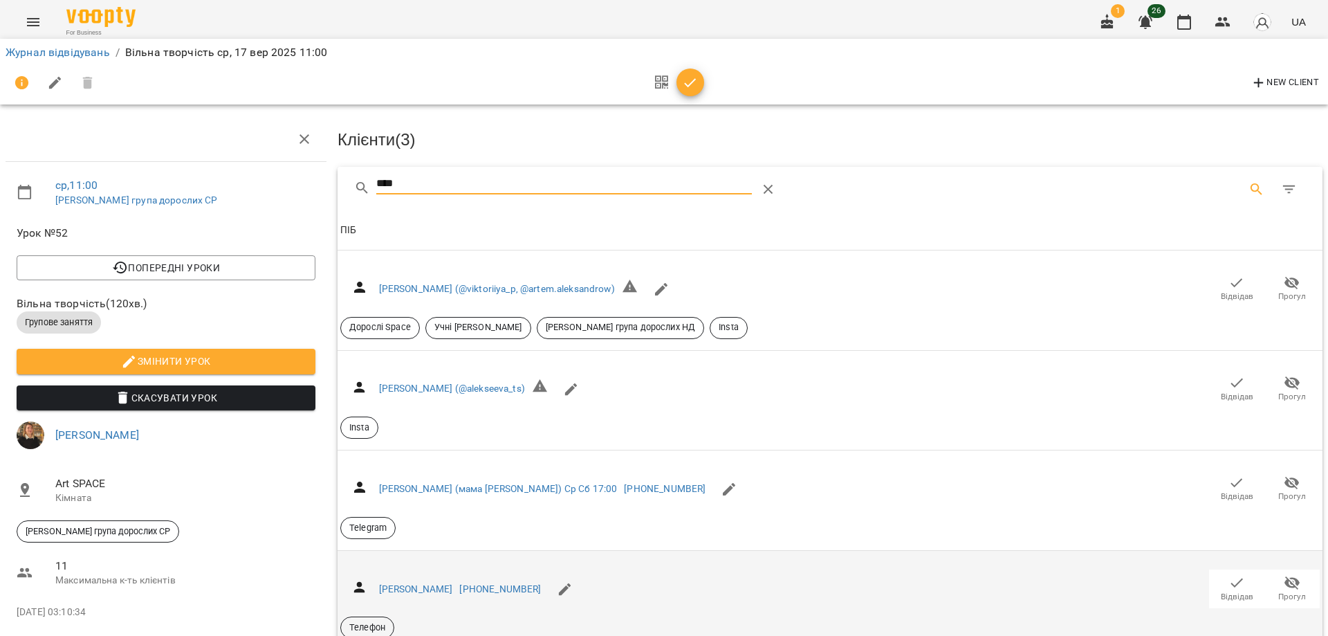
type input "****"
click at [1234, 569] on button "Відвідав" at bounding box center [1236, 588] width 55 height 39
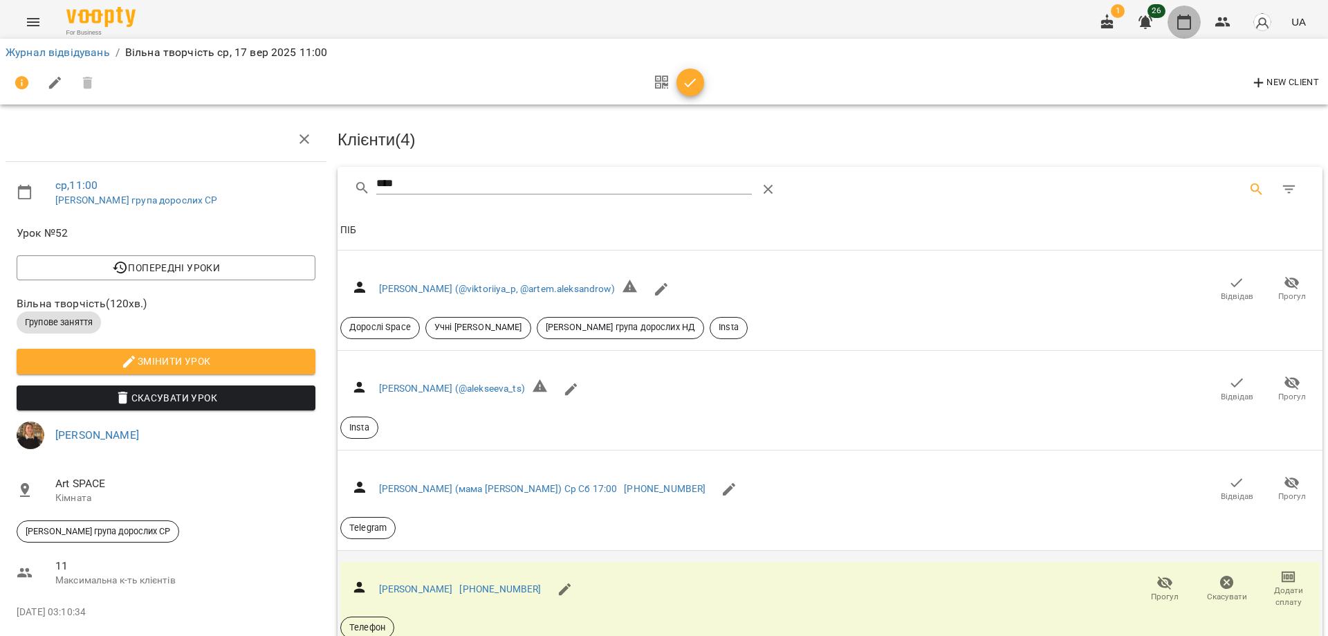
click at [1182, 20] on icon "button" at bounding box center [1184, 22] width 17 height 17
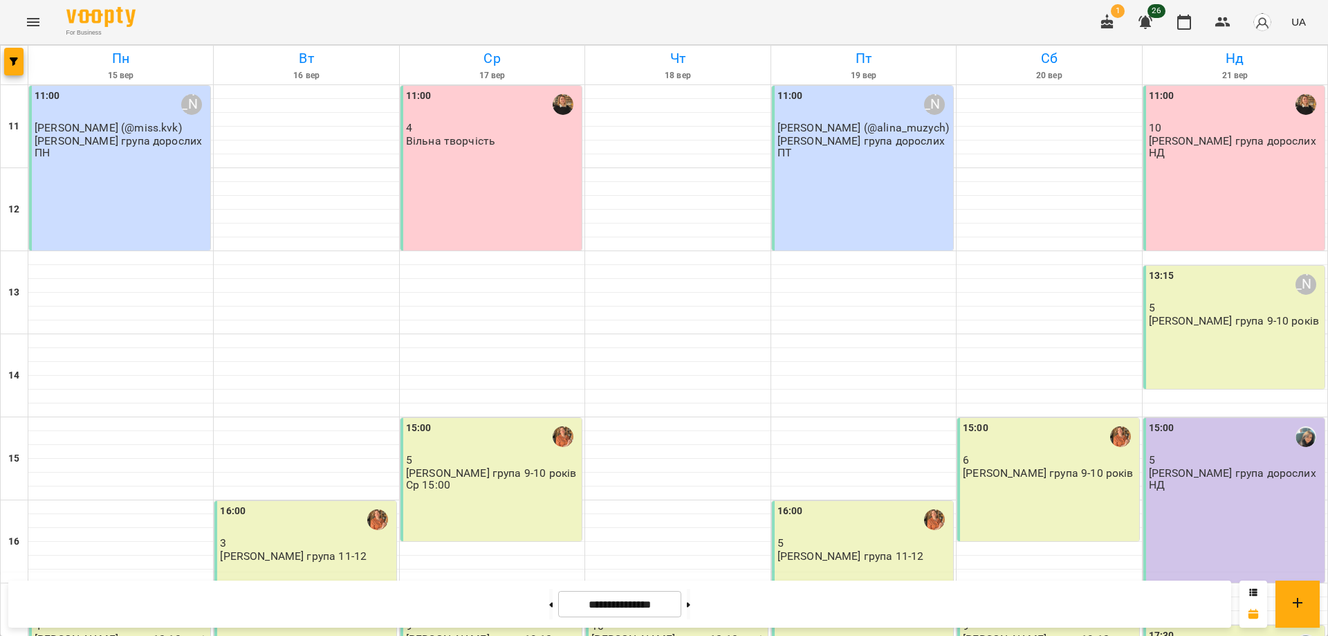
click at [1217, 164] on div "11:00 10 [PERSON_NAME] група дорослих НД" at bounding box center [1234, 168] width 181 height 165
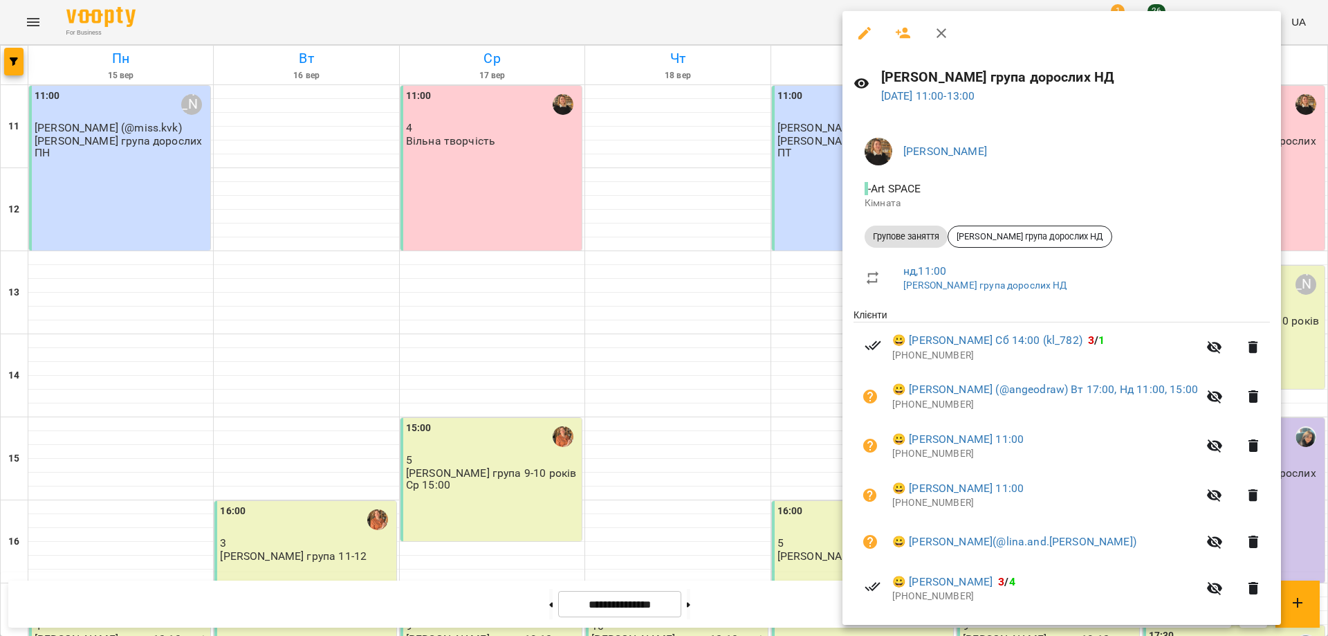
click at [414, 162] on div at bounding box center [664, 318] width 1328 height 636
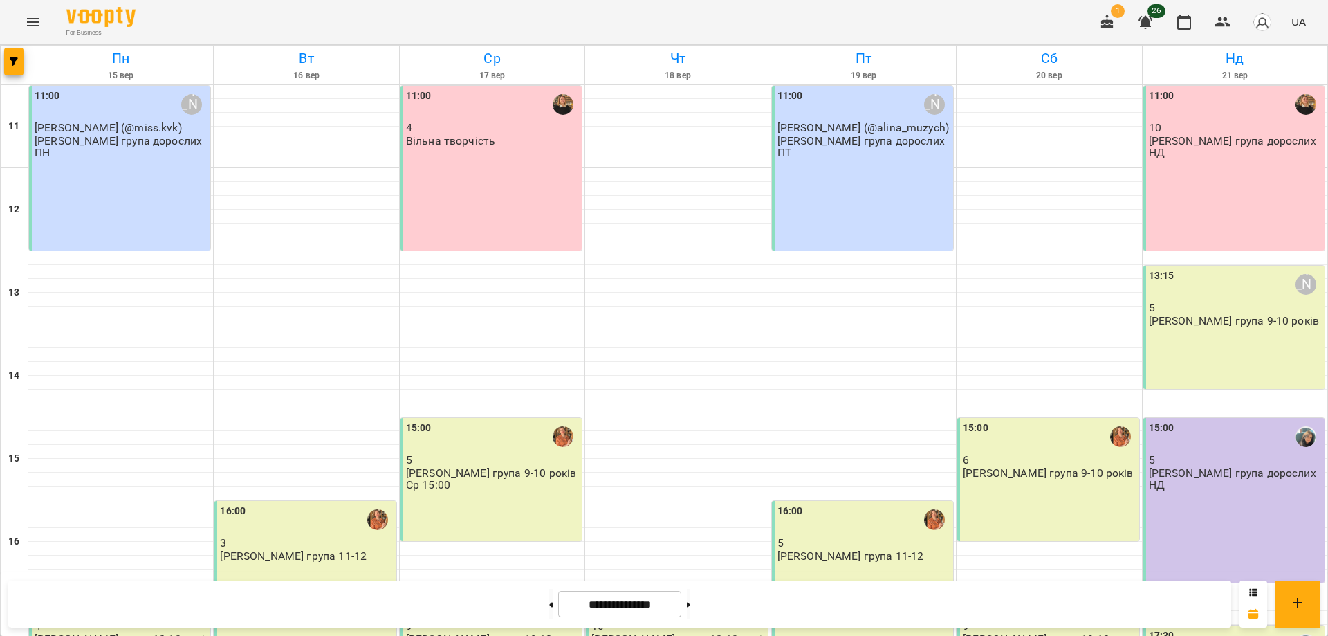
click at [1249, 161] on div "11:00 10 [PERSON_NAME] група дорослих НД" at bounding box center [1234, 168] width 181 height 165
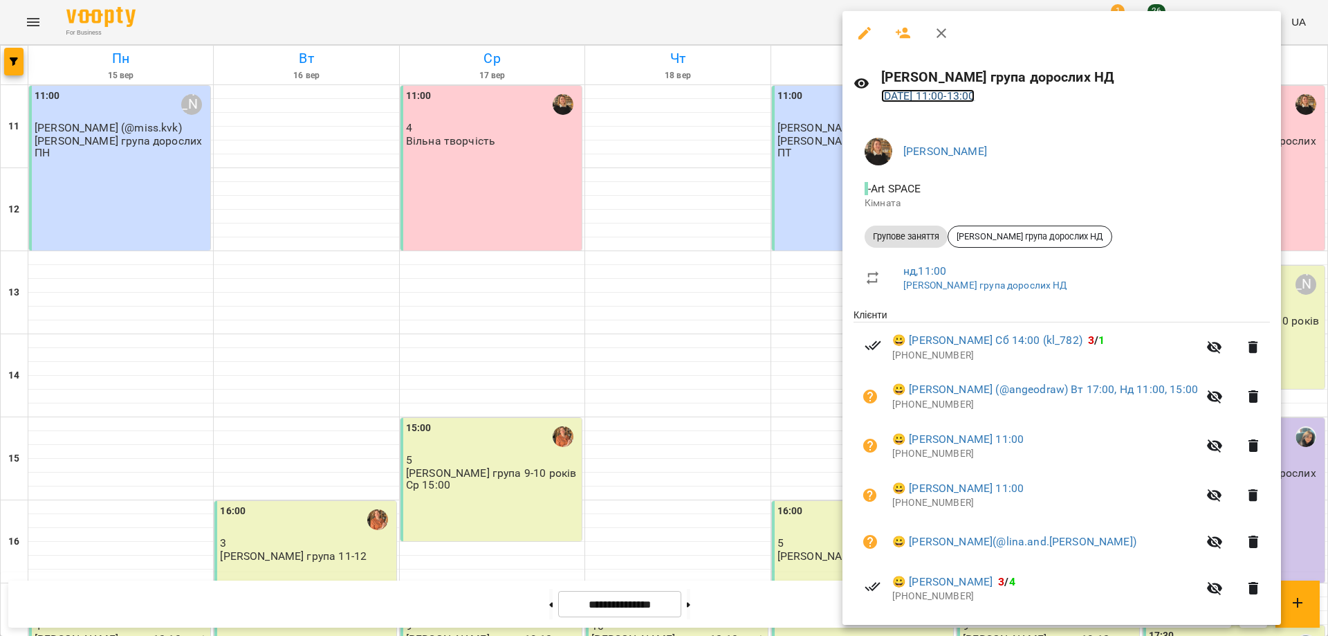
click at [928, 95] on link "[DATE] 11:00 - 13:00" at bounding box center [928, 95] width 94 height 13
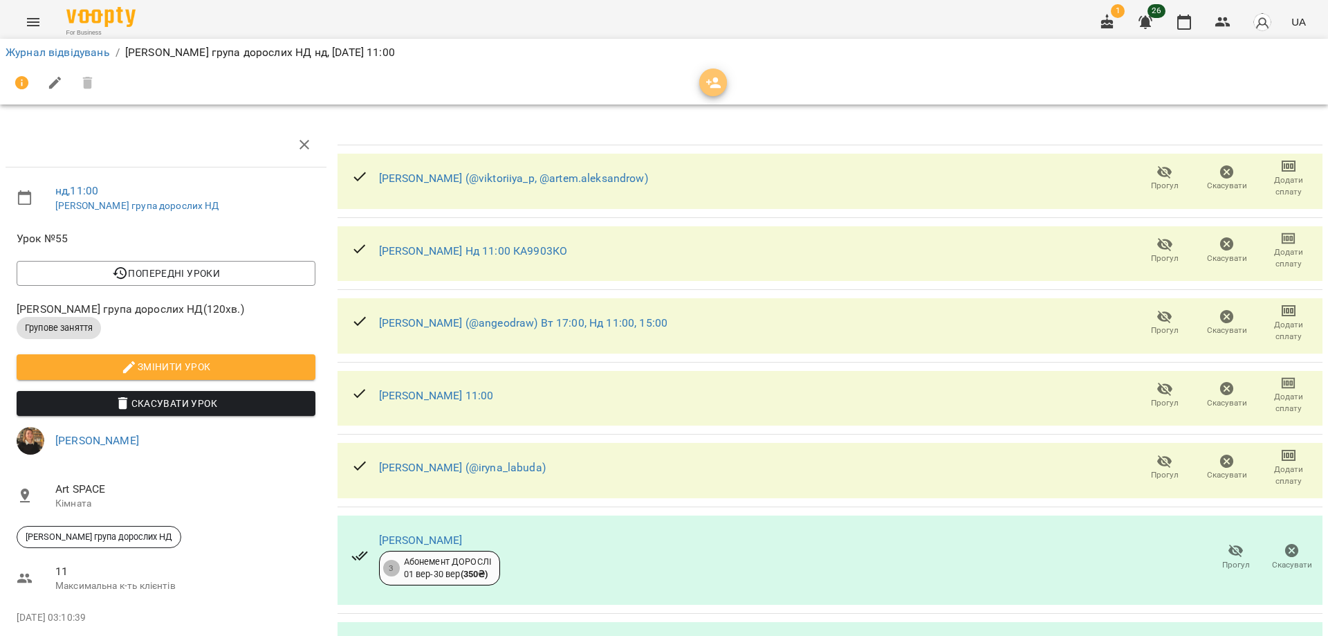
click at [703, 85] on span "button" at bounding box center [713, 83] width 28 height 17
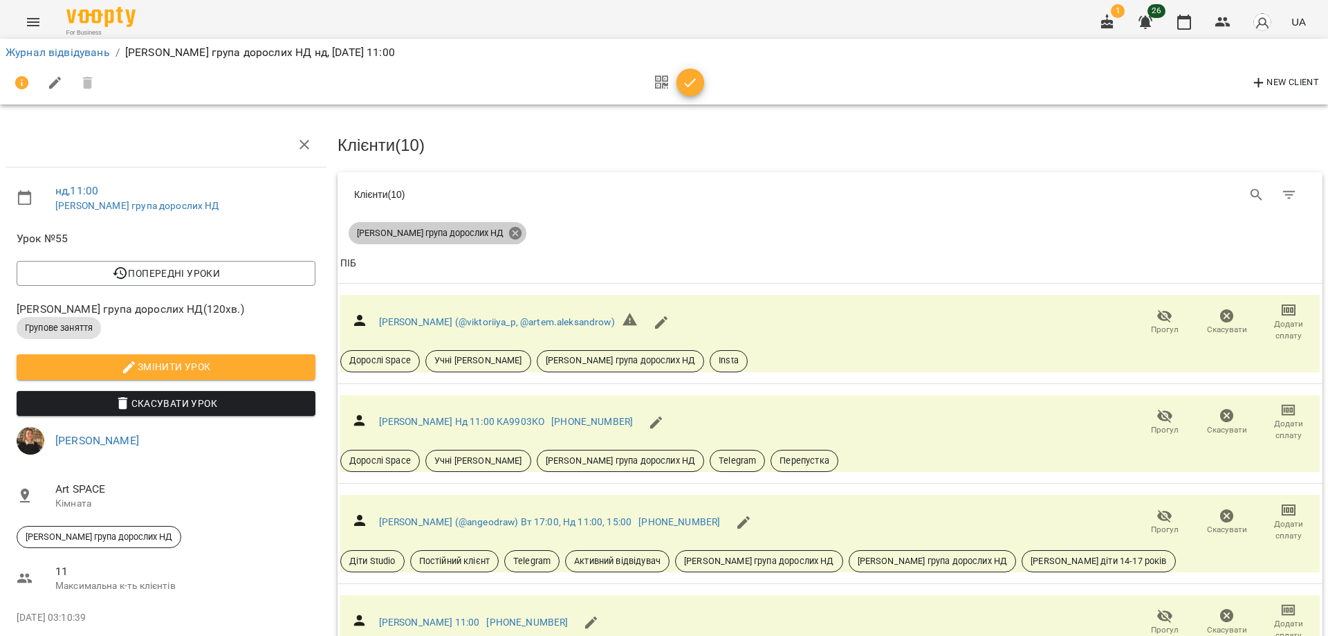
click at [509, 235] on icon at bounding box center [515, 233] width 12 height 12
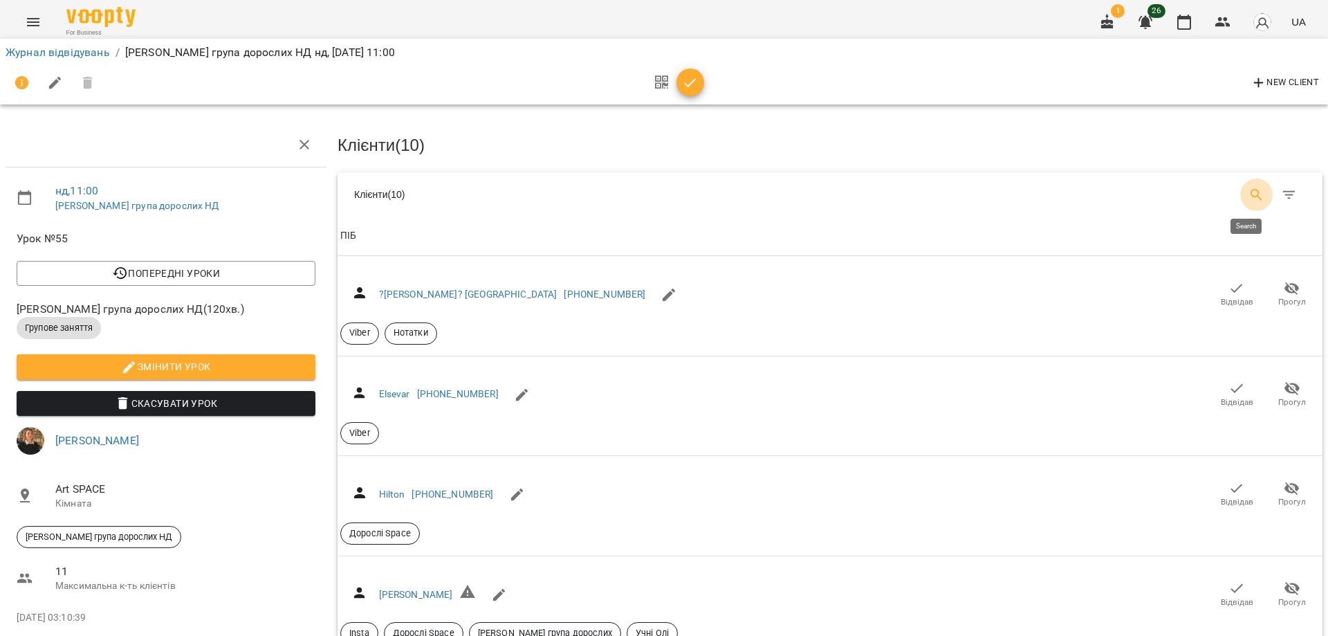
click at [1249, 194] on icon "Search" at bounding box center [1257, 195] width 17 height 17
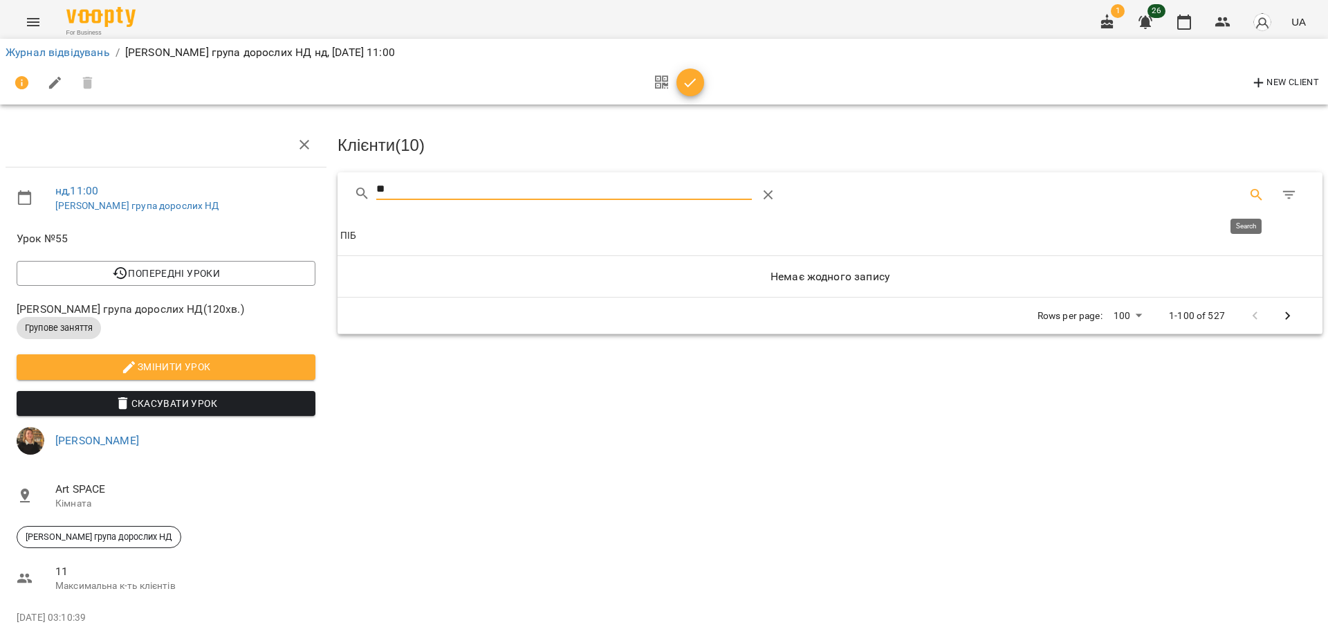
type input "*"
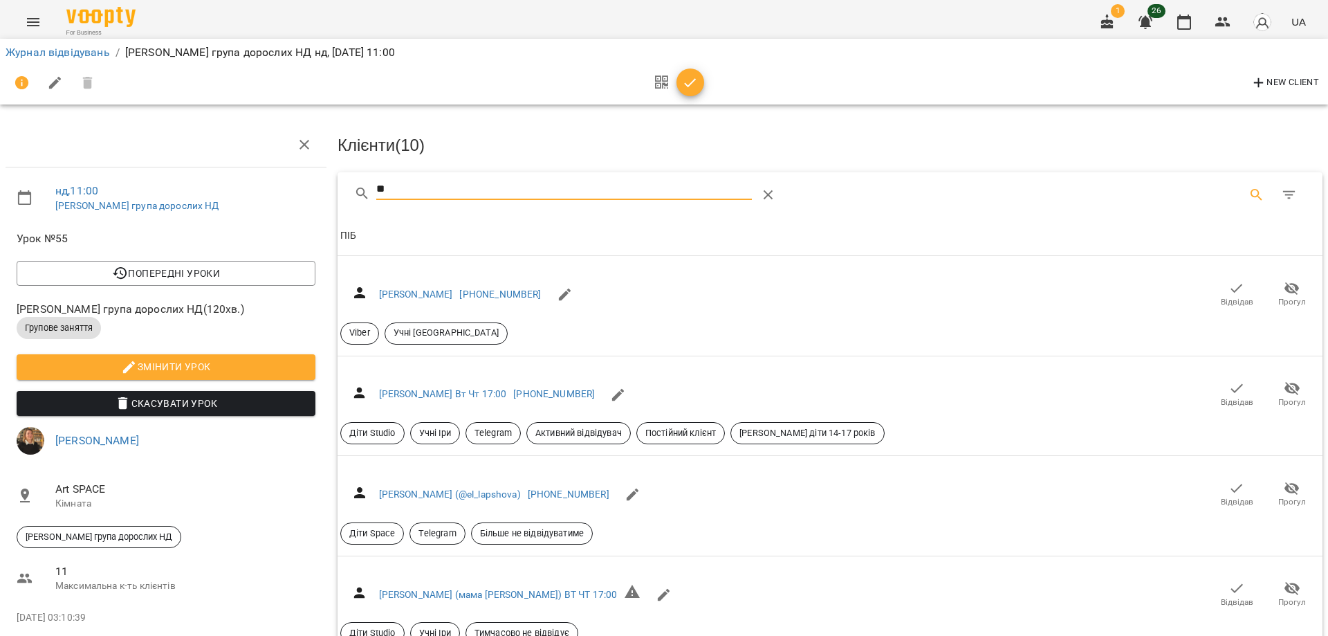
type input "*"
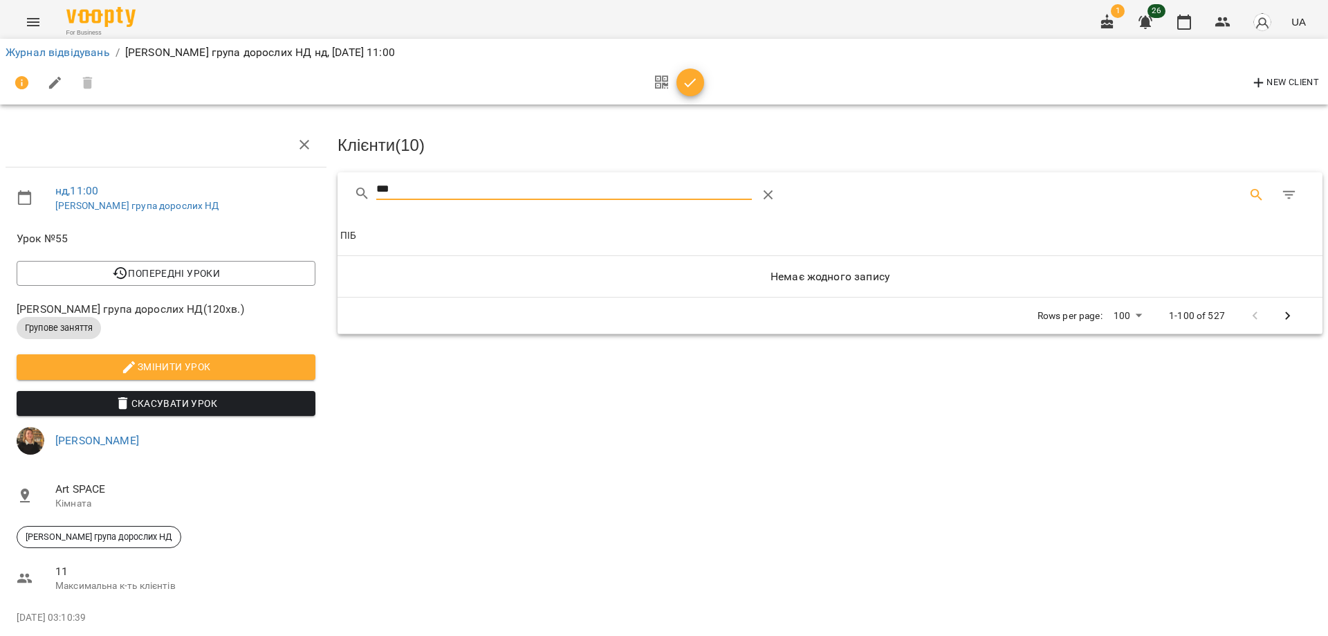
drag, startPoint x: 402, startPoint y: 190, endPoint x: 327, endPoint y: 181, distance: 75.9
click at [327, 181] on div "нд , 11:00 [PERSON_NAME] група дорослих НД Урок №55 Попередні уроки нд [DATE] 1…" at bounding box center [663, 371] width 1339 height 630
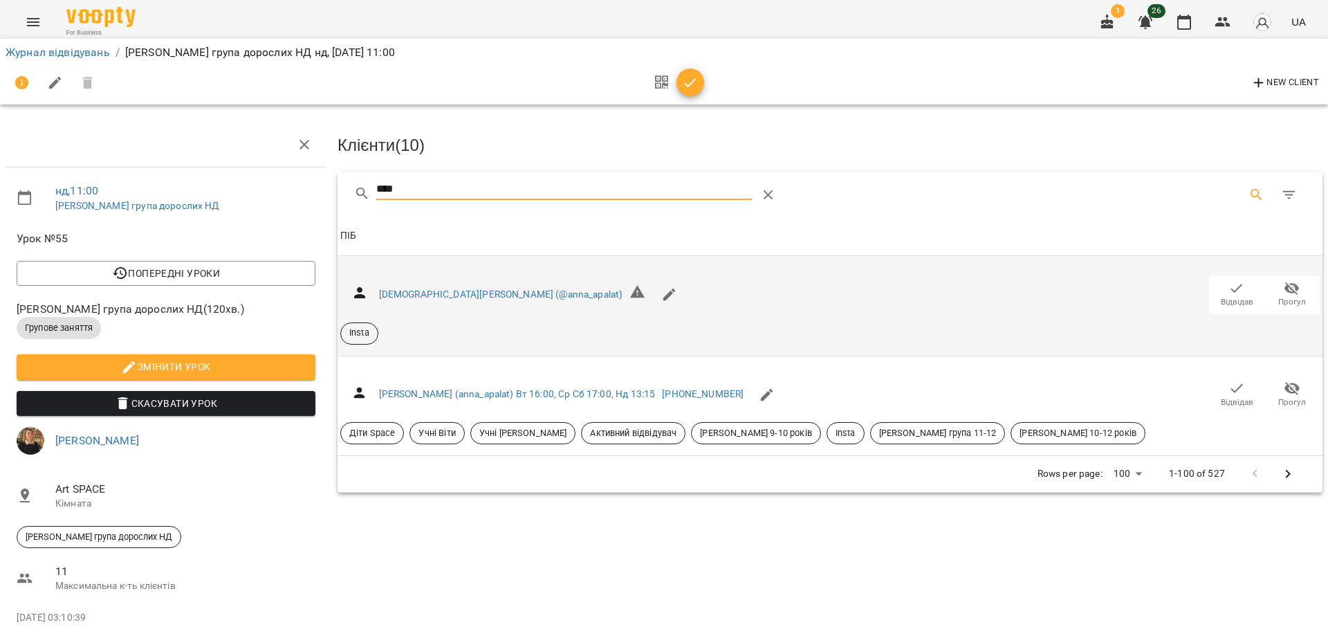
type input "****"
click at [1231, 300] on span "Відвідав" at bounding box center [1237, 302] width 33 height 12
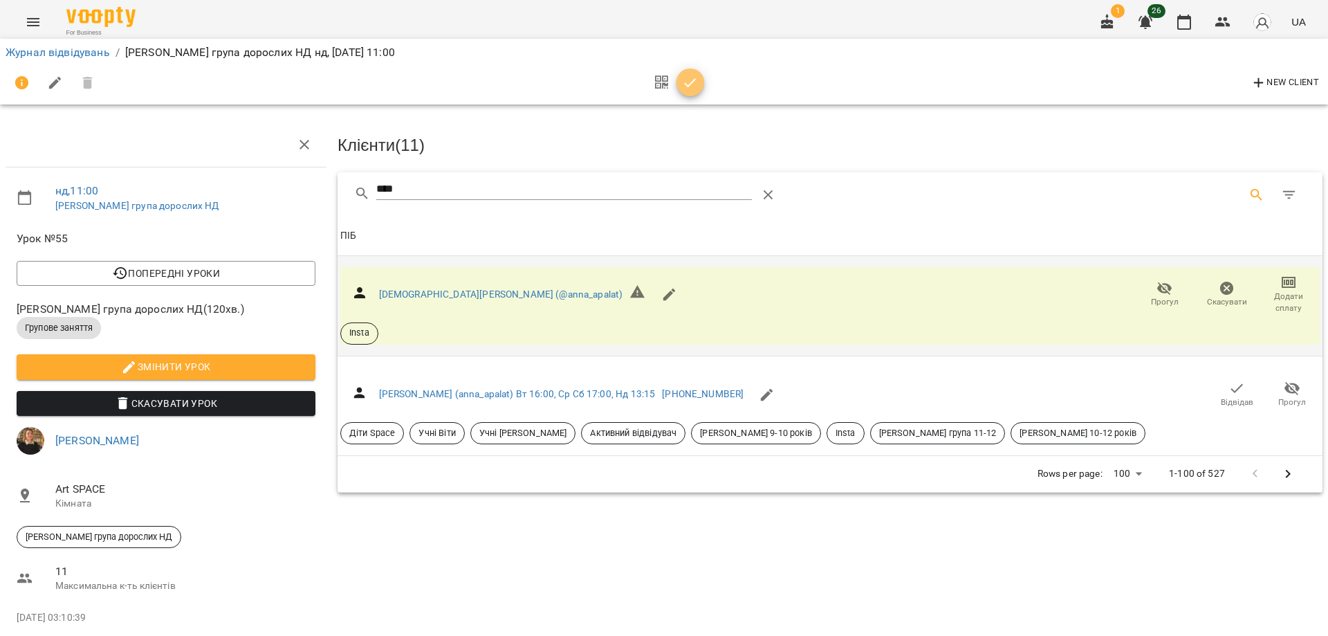
click at [693, 82] on icon "button" at bounding box center [691, 82] width 12 height 9
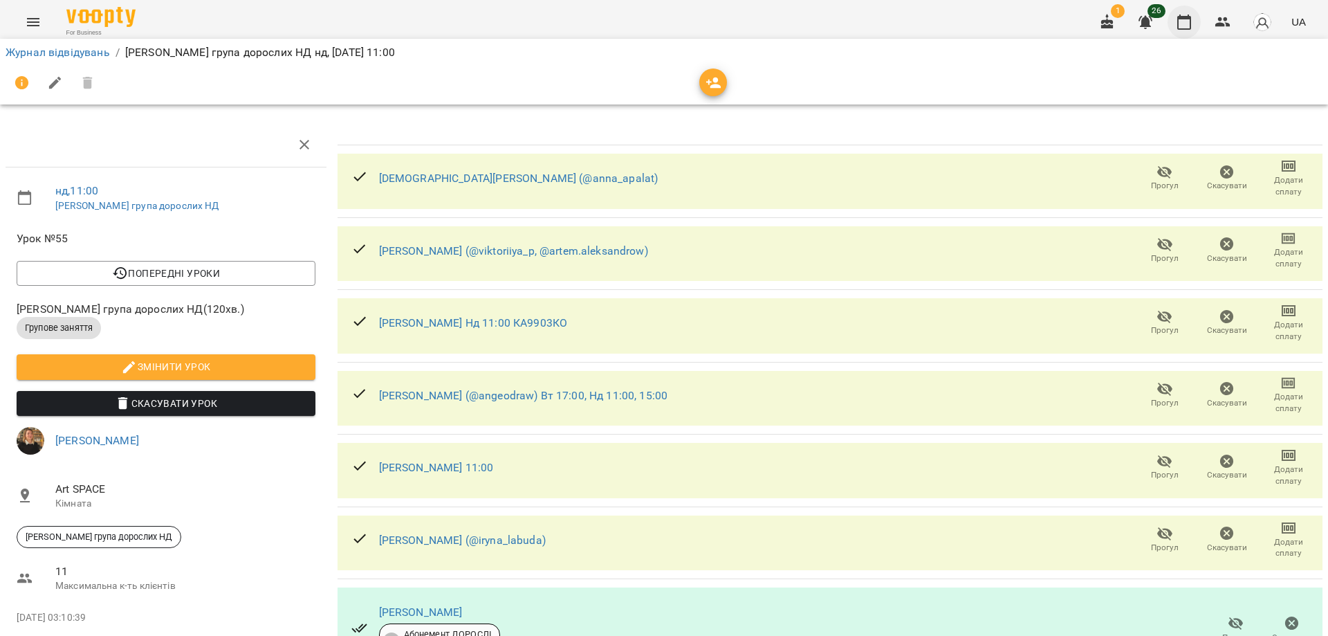
click at [1180, 32] on button "button" at bounding box center [1184, 22] width 33 height 33
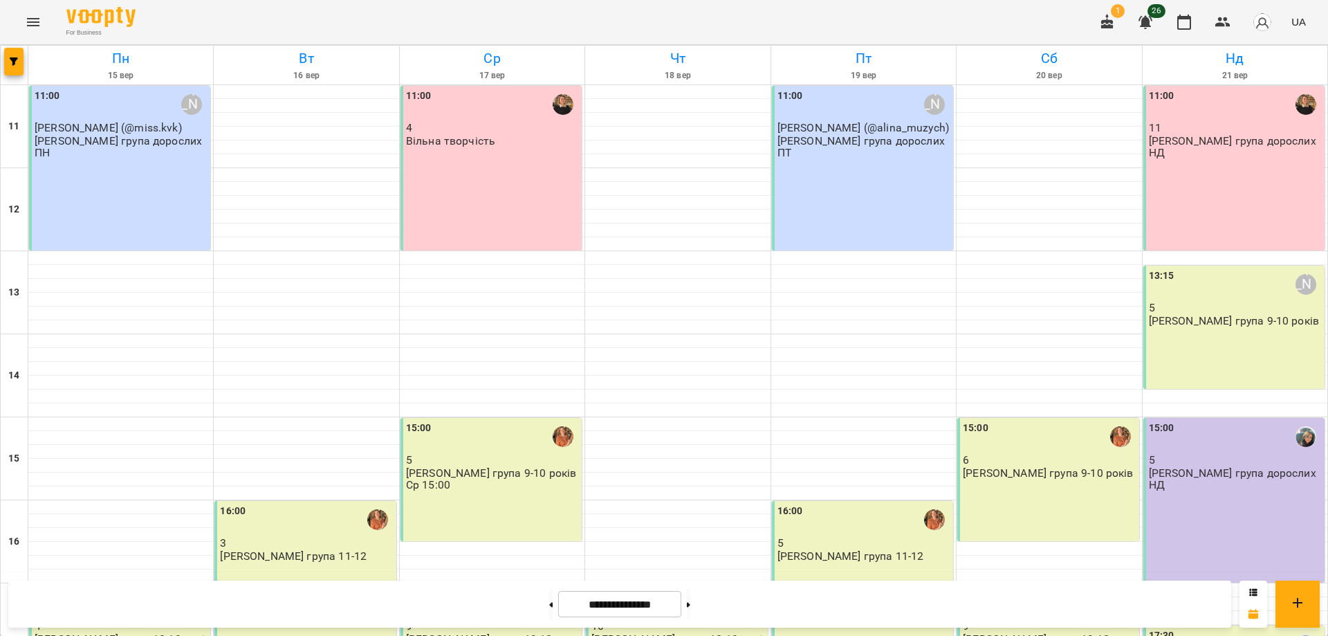
click at [859, 26] on div "For Business 1 26 UA" at bounding box center [664, 22] width 1328 height 44
click at [412, 192] on div "11:00 4 Вільна творчість" at bounding box center [491, 168] width 181 height 165
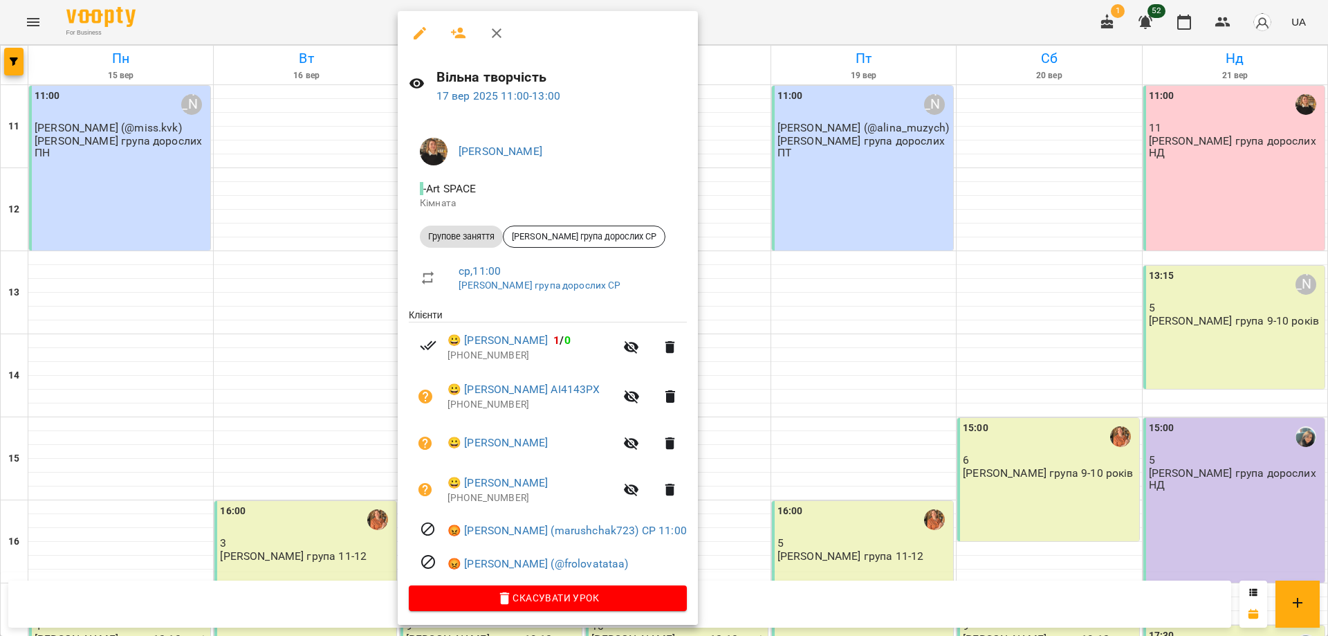
click at [264, 544] on div at bounding box center [664, 318] width 1328 height 636
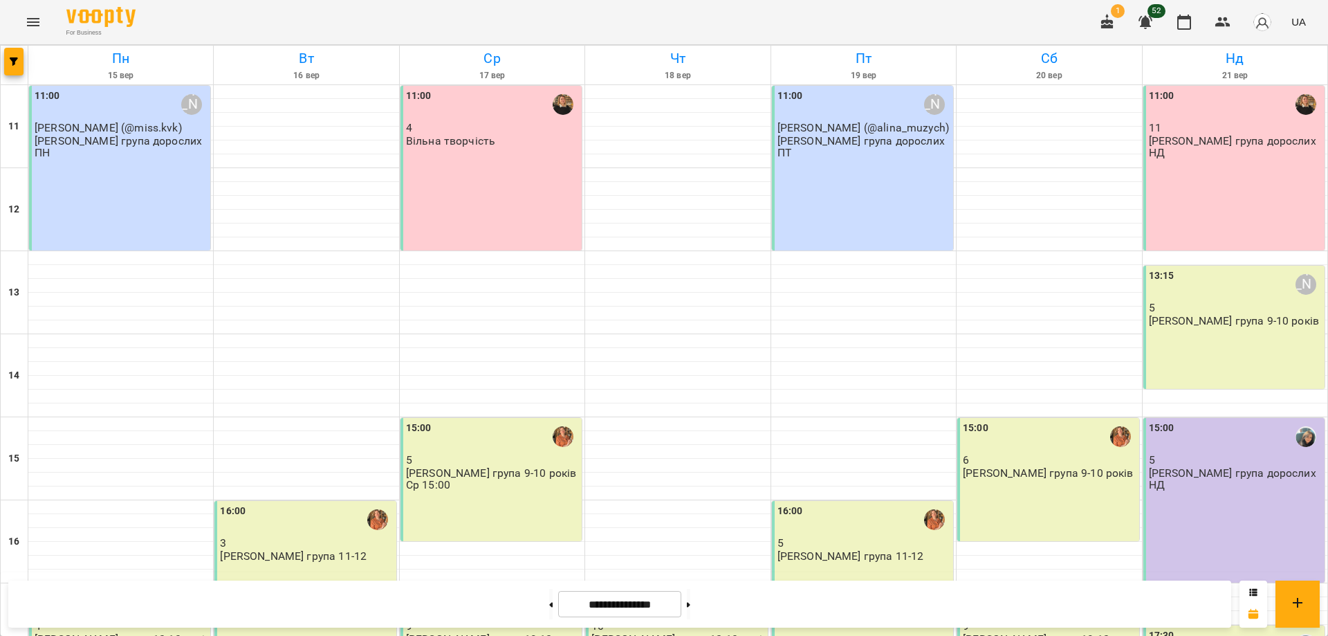
scroll to position [259, 0]
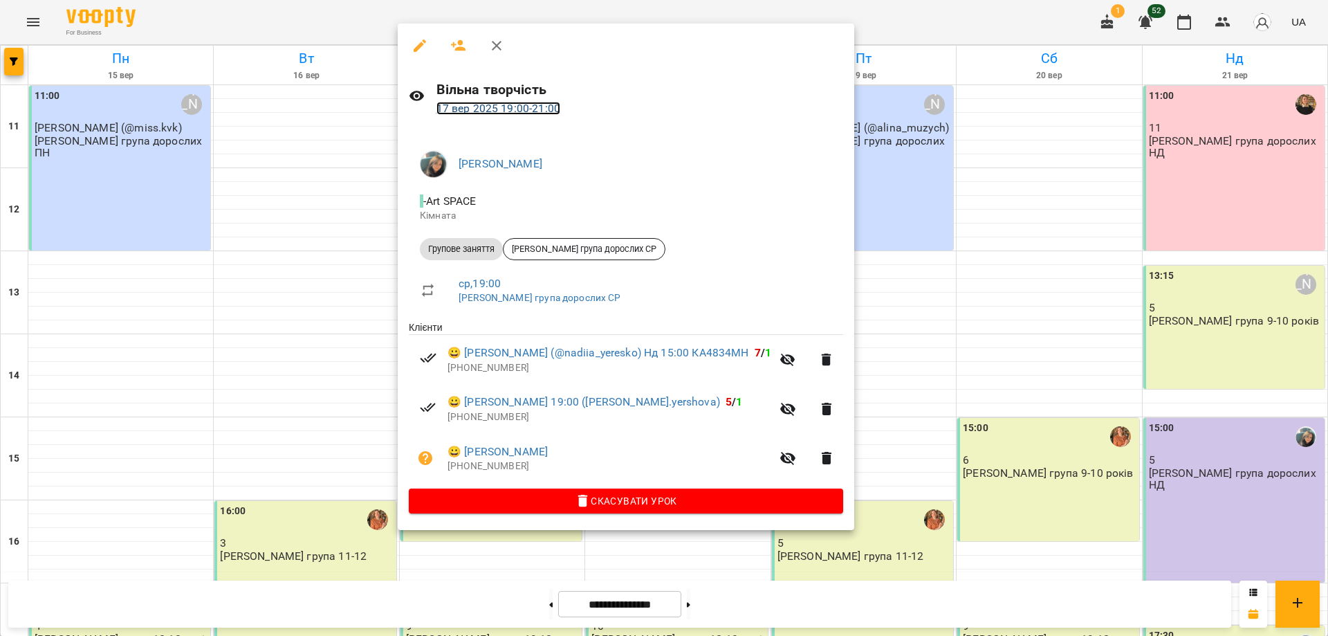
click at [498, 108] on link "[DATE] 19:00 - 21:00" at bounding box center [499, 108] width 124 height 13
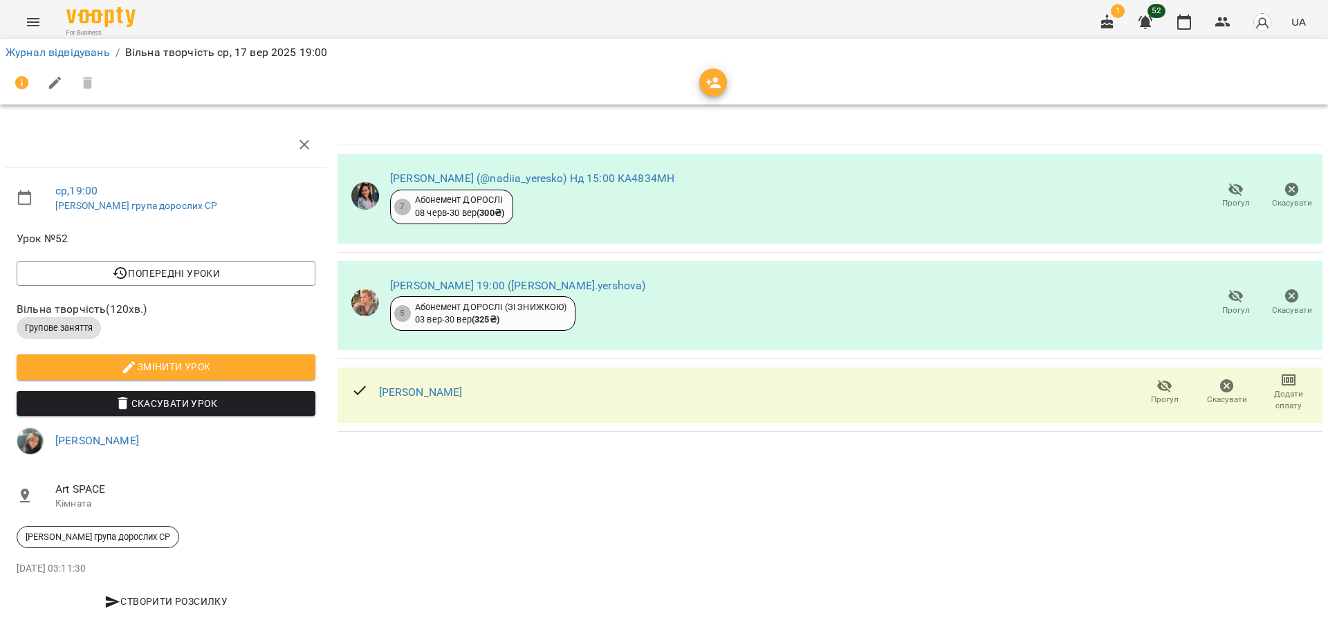
click at [713, 86] on icon "button" at bounding box center [713, 82] width 15 height 11
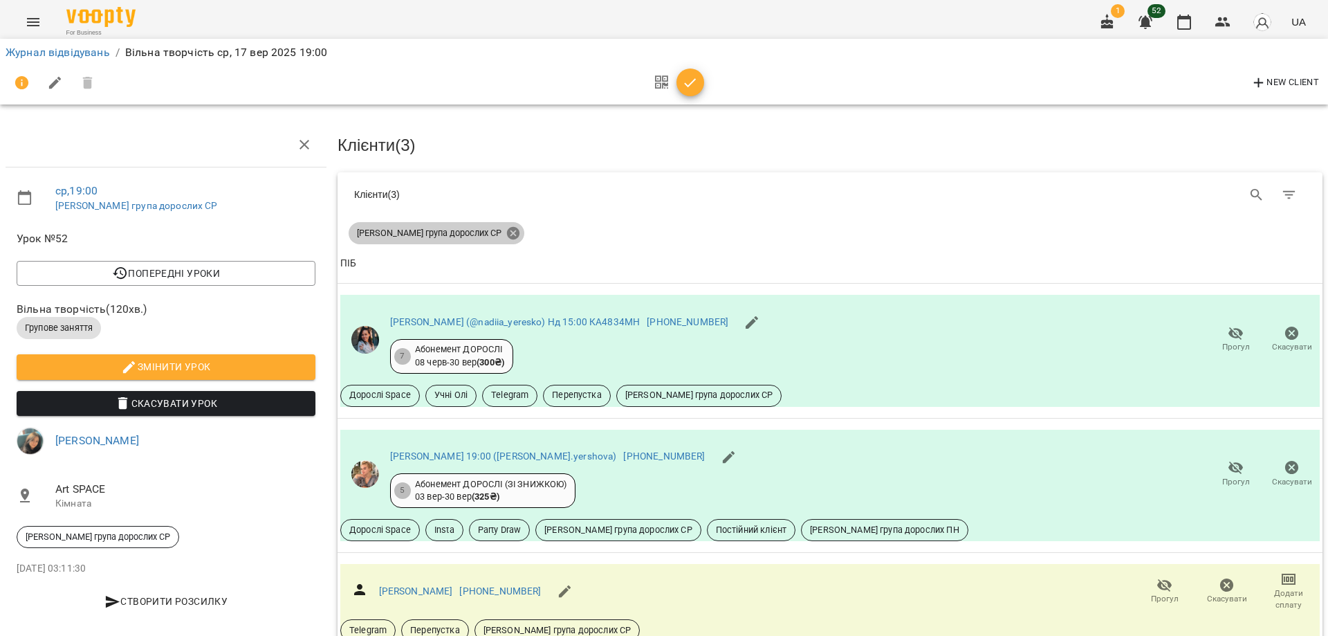
click at [507, 234] on icon at bounding box center [513, 233] width 12 height 12
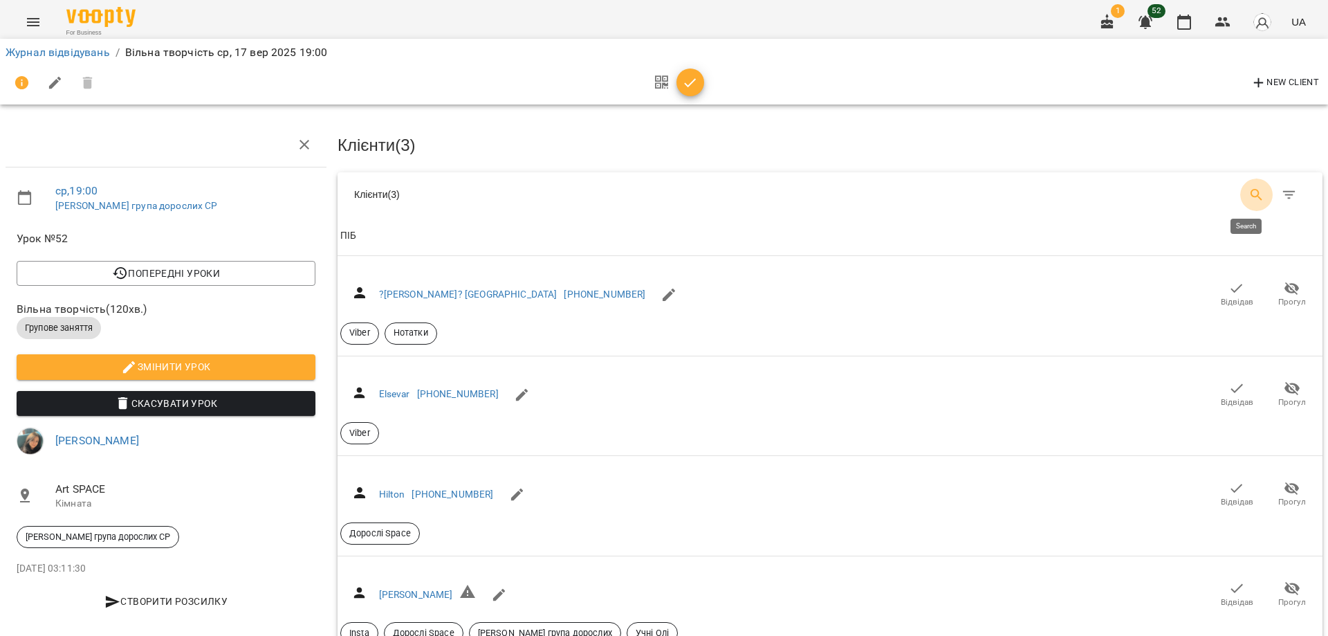
click at [1253, 192] on icon "Search" at bounding box center [1257, 195] width 17 height 17
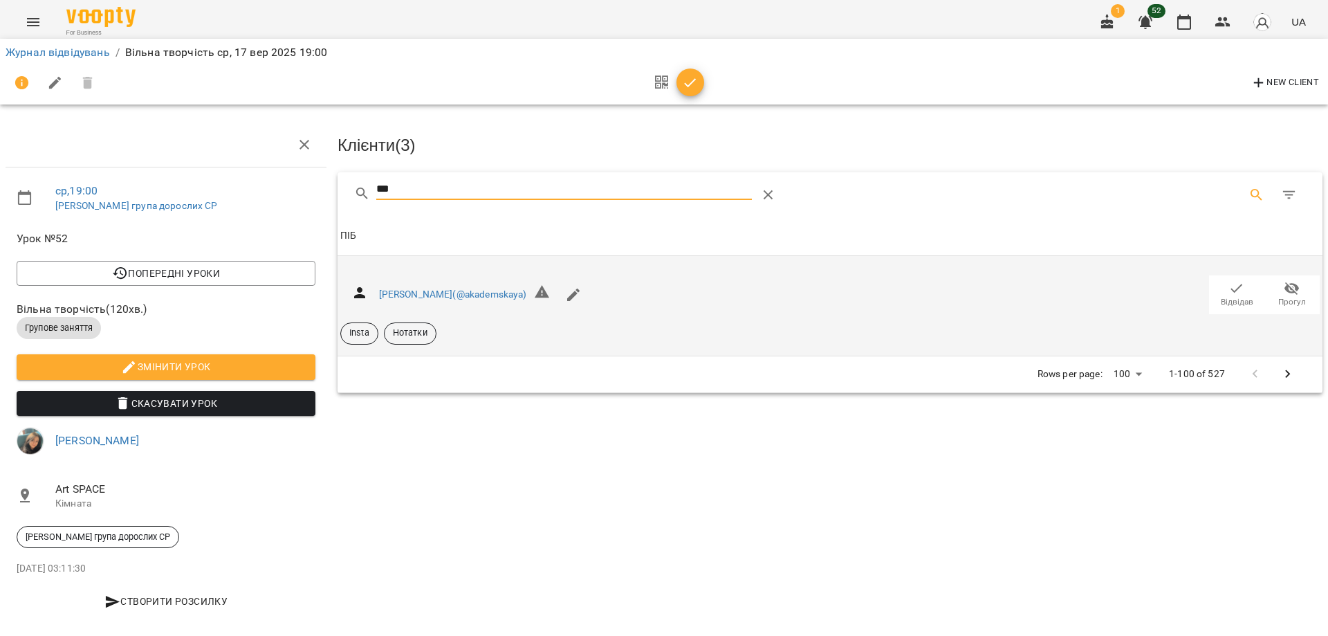
type input "***"
click at [1221, 302] on span "Відвідав" at bounding box center [1237, 302] width 33 height 12
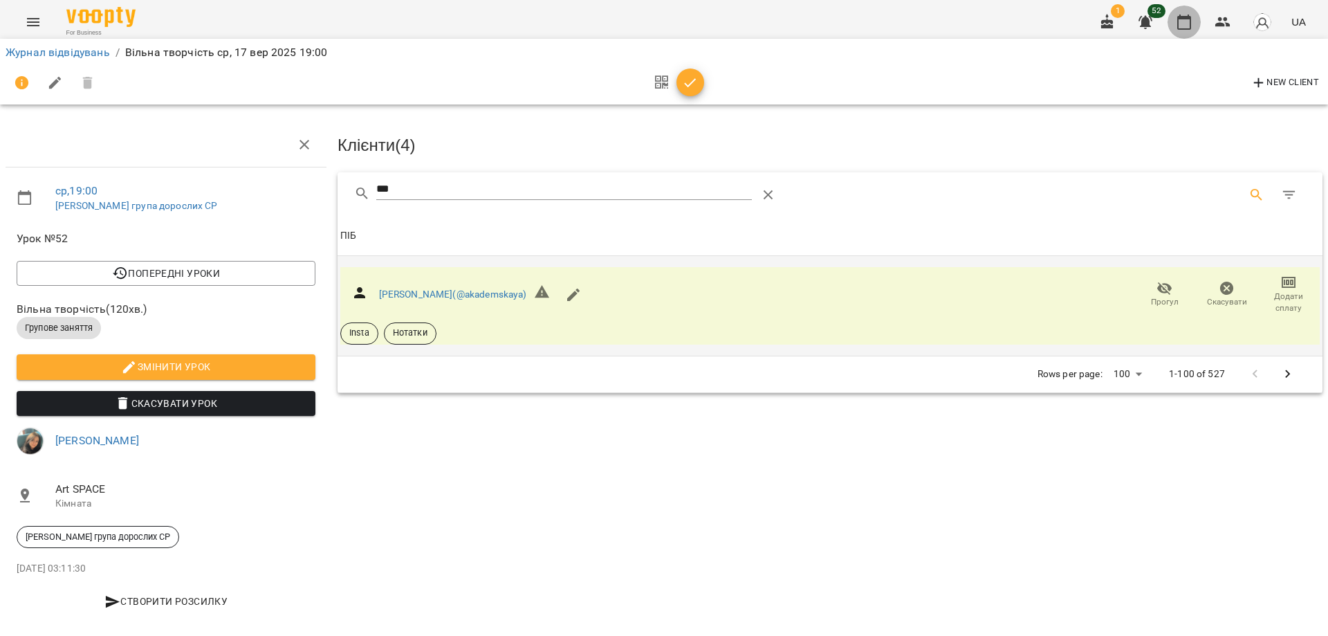
click at [1186, 31] on button "button" at bounding box center [1184, 22] width 33 height 33
